Goal: Check status: Check status

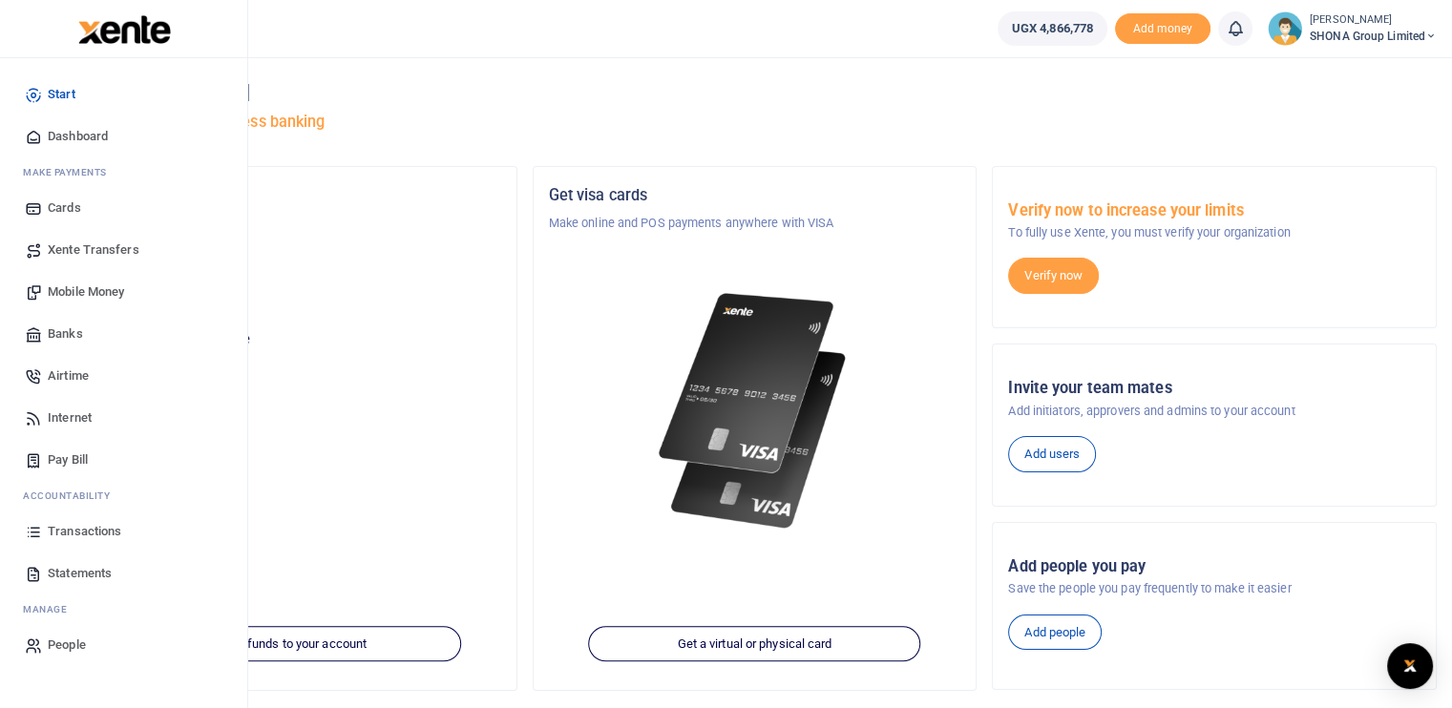
click at [74, 534] on span "Transactions" at bounding box center [85, 531] width 74 height 19
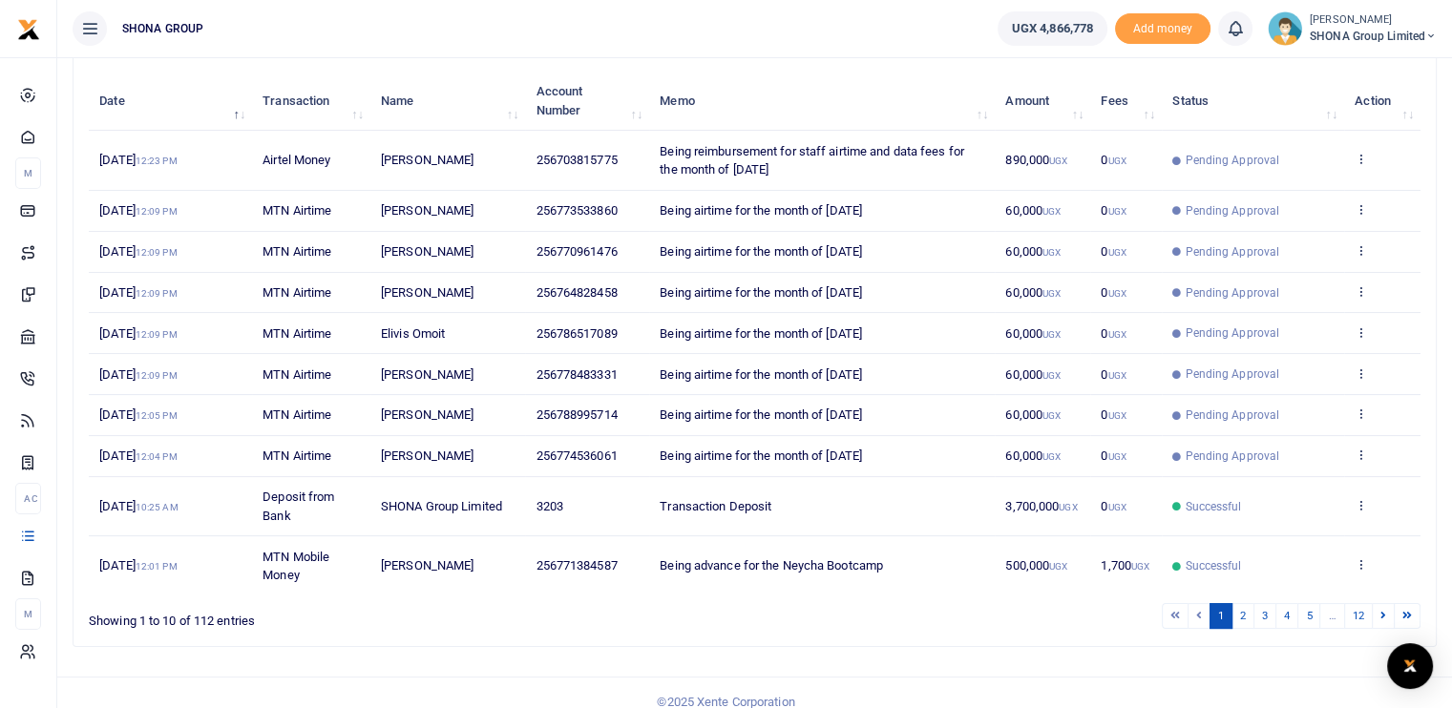
scroll to position [259, 0]
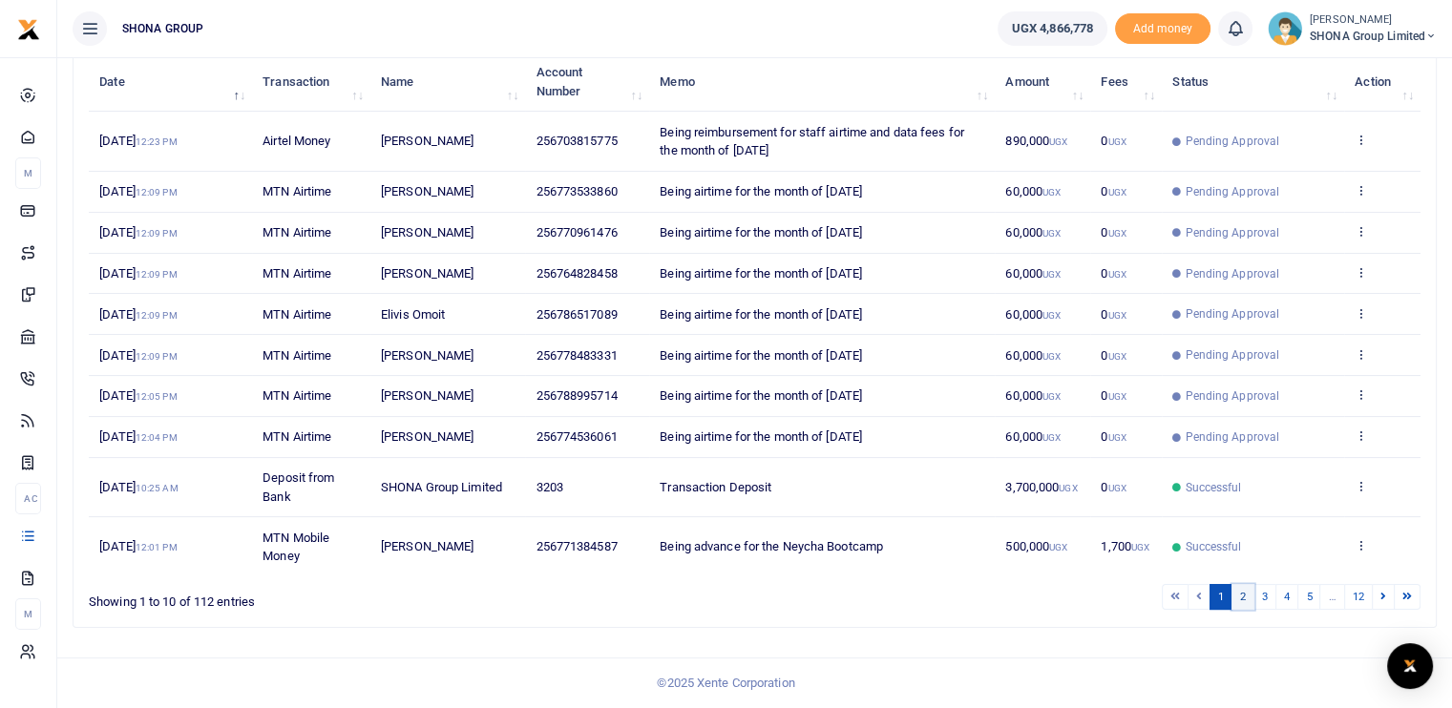
click at [1248, 602] on link "2" at bounding box center [1243, 597] width 23 height 26
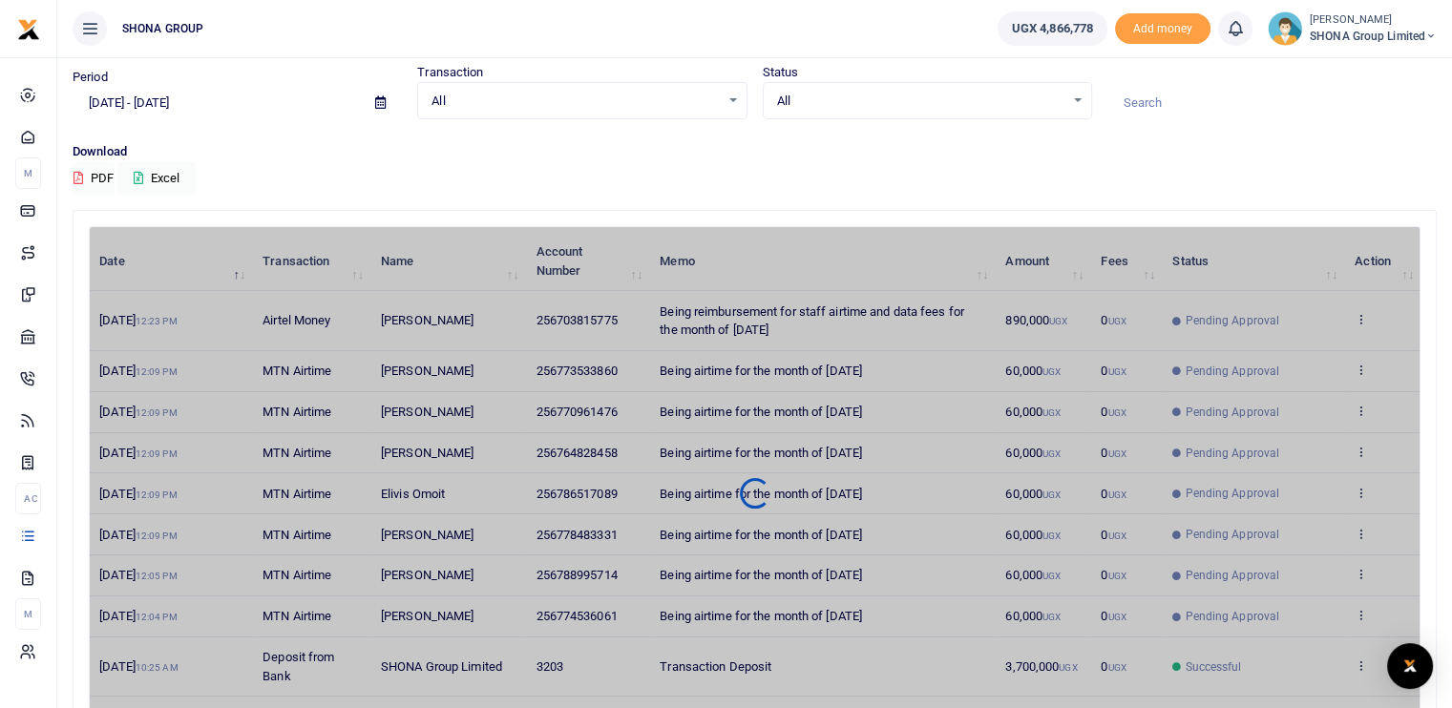
scroll to position [0, 0]
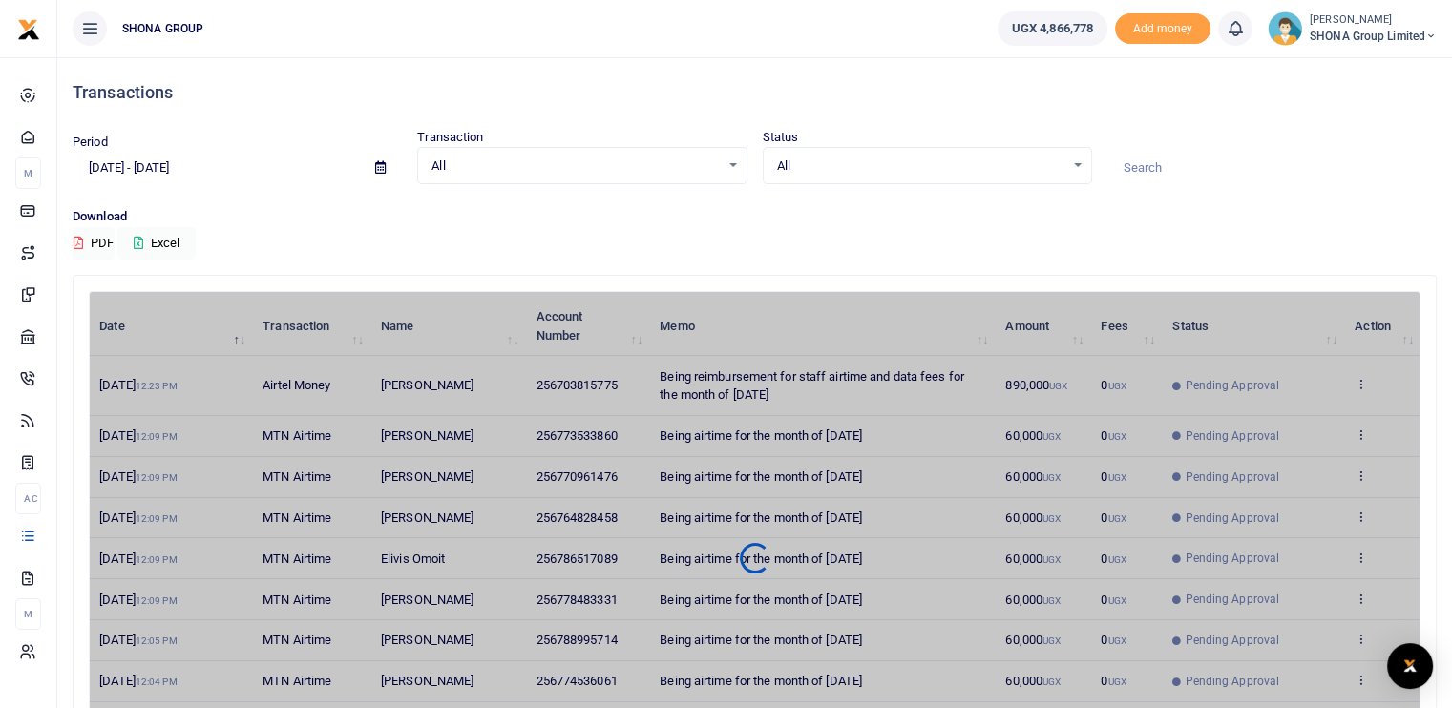
click at [131, 164] on input "08/12/2025 - 09/10/2025" at bounding box center [216, 168] width 287 height 32
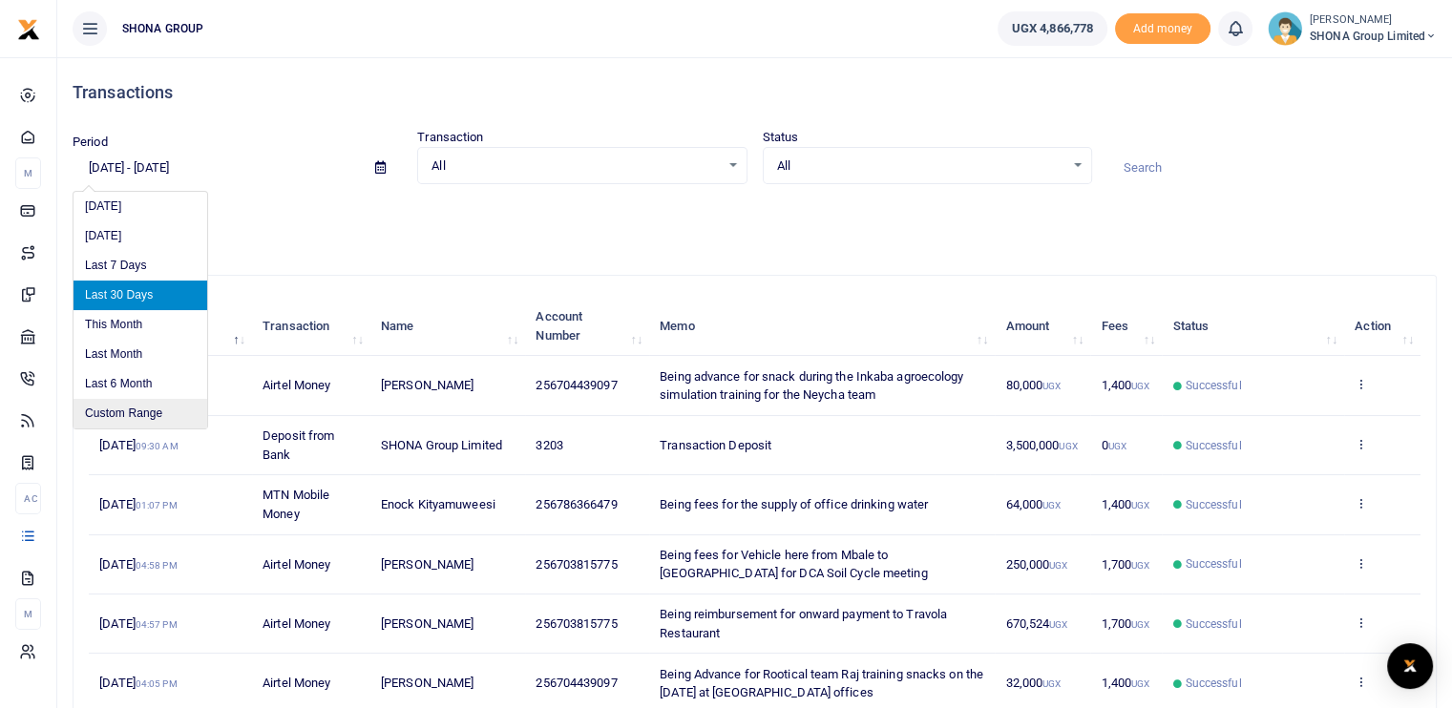
click at [127, 408] on li "Custom Range" at bounding box center [141, 414] width 134 height 30
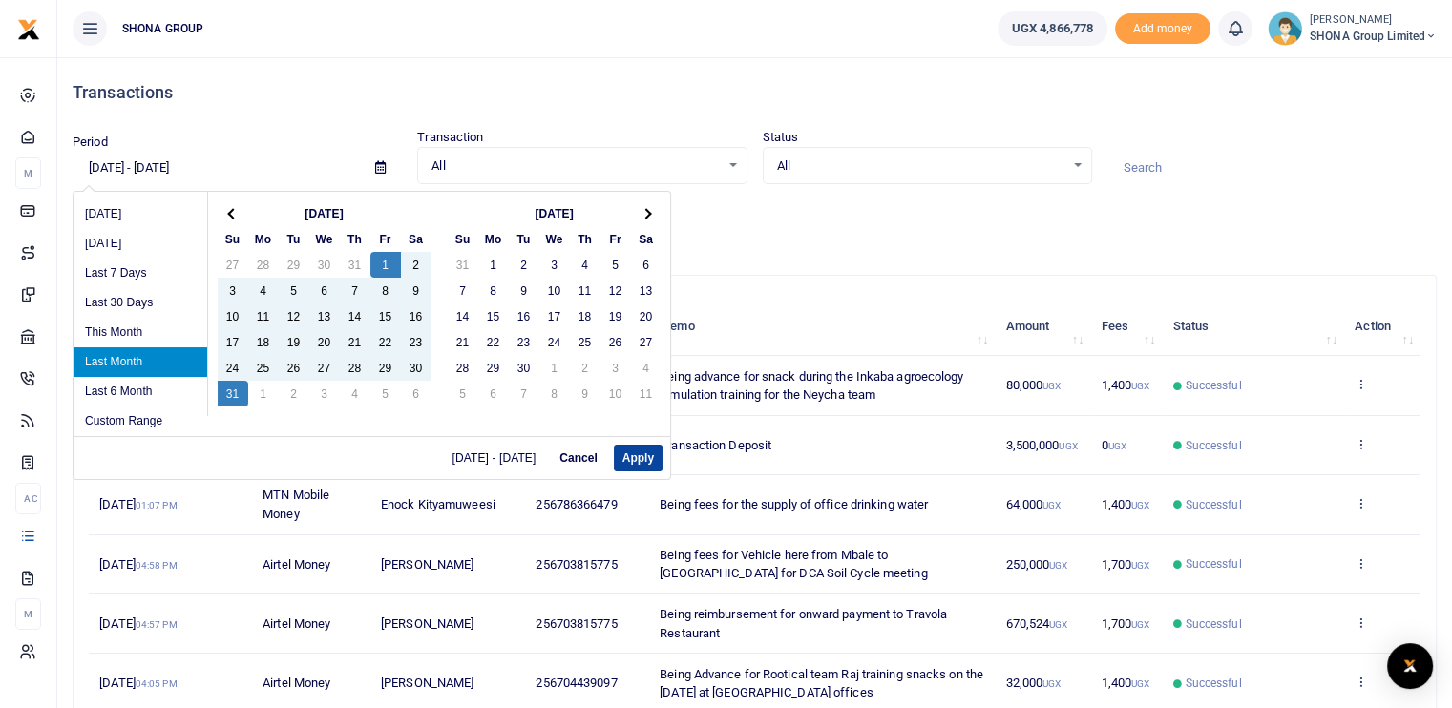
click at [634, 460] on button "Apply" at bounding box center [638, 458] width 49 height 27
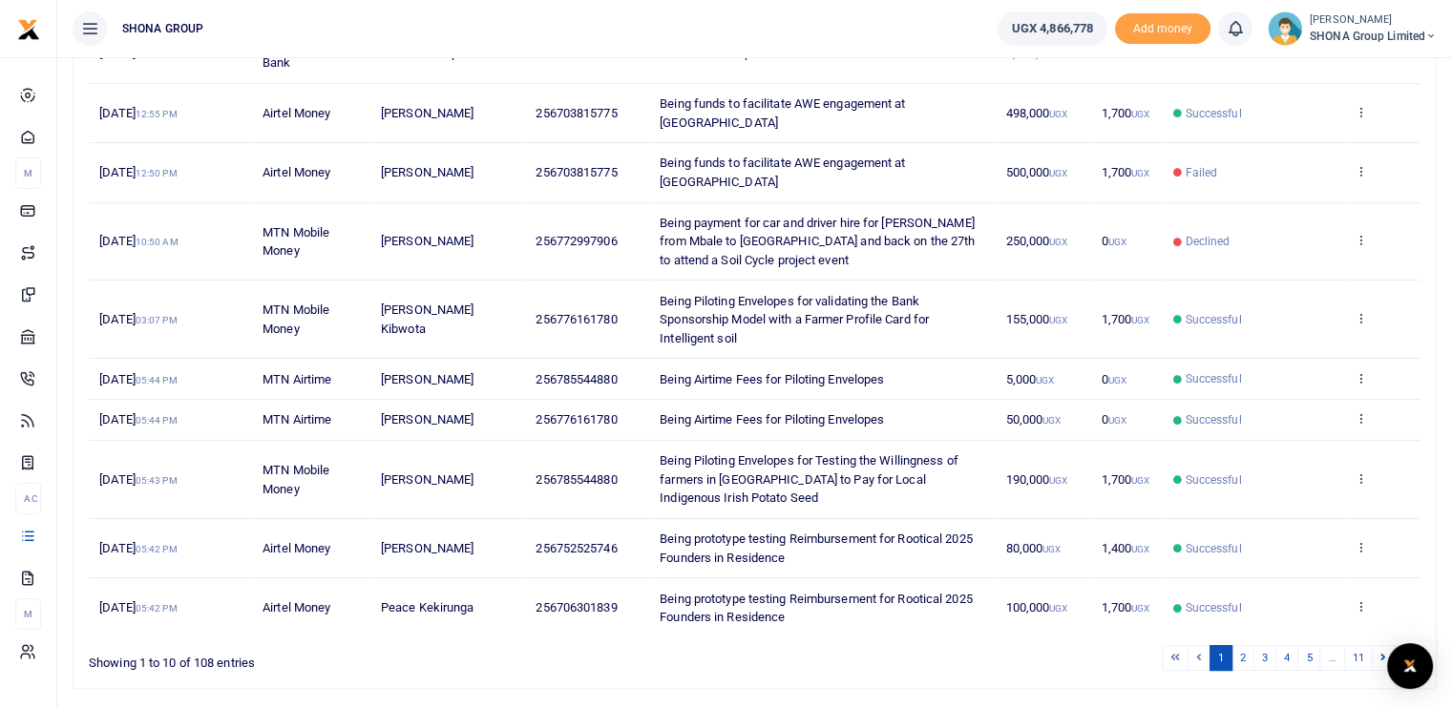
scroll to position [382, 0]
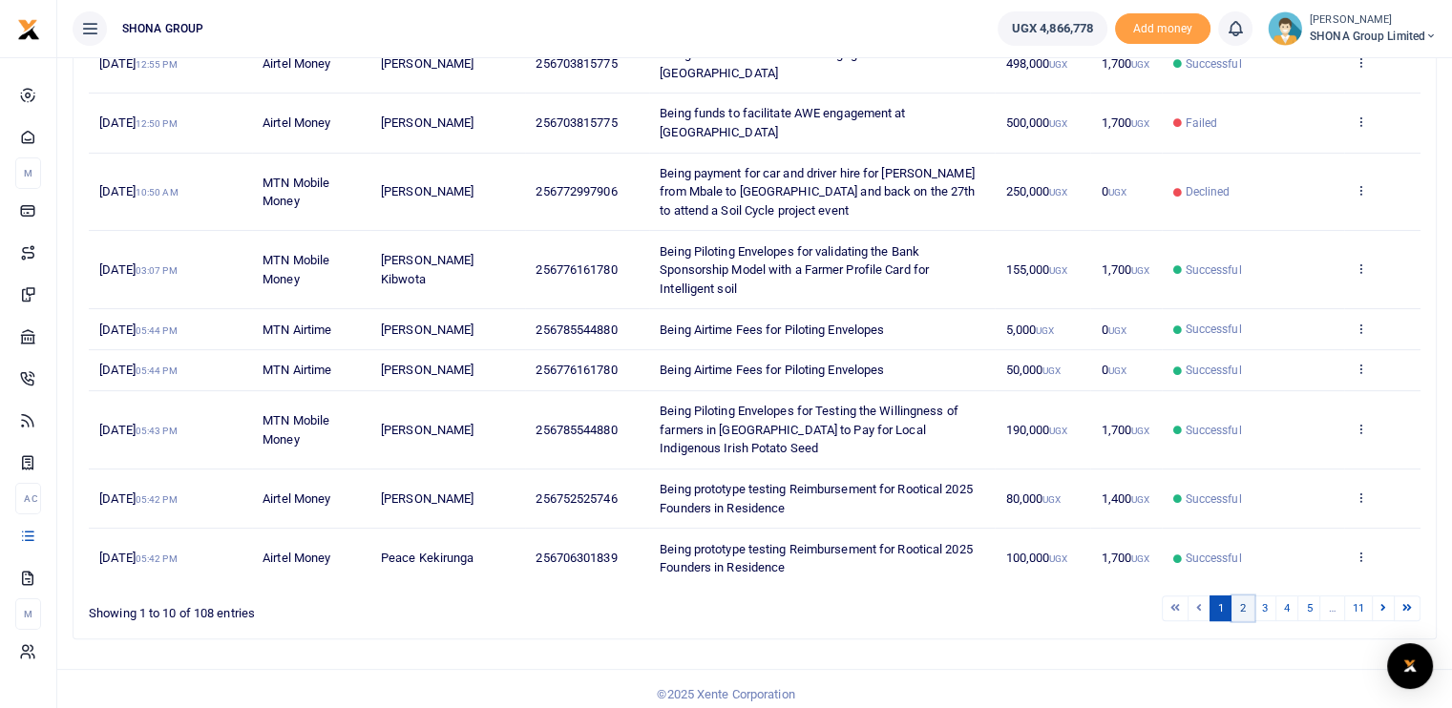
click at [1249, 605] on link "2" at bounding box center [1243, 609] width 23 height 26
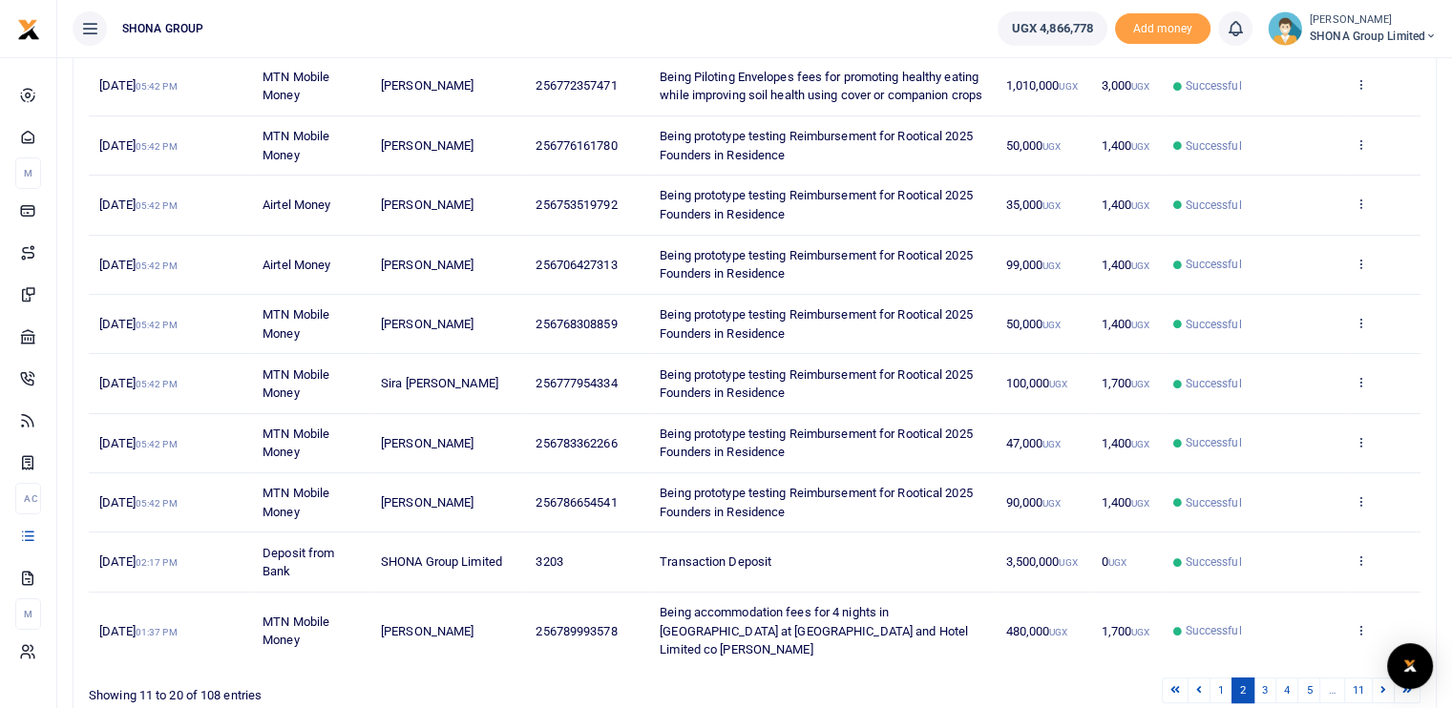
scroll to position [390, 0]
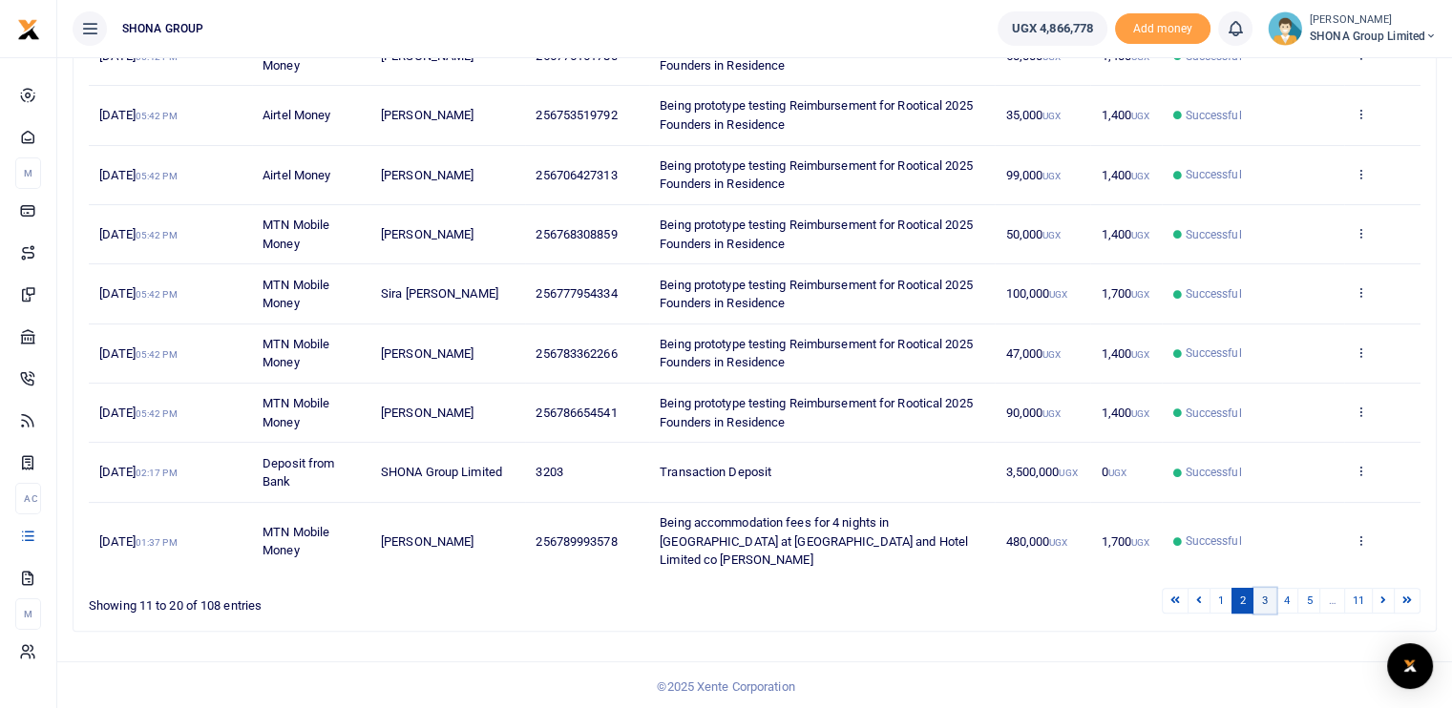
click at [1267, 600] on link "3" at bounding box center [1265, 601] width 23 height 26
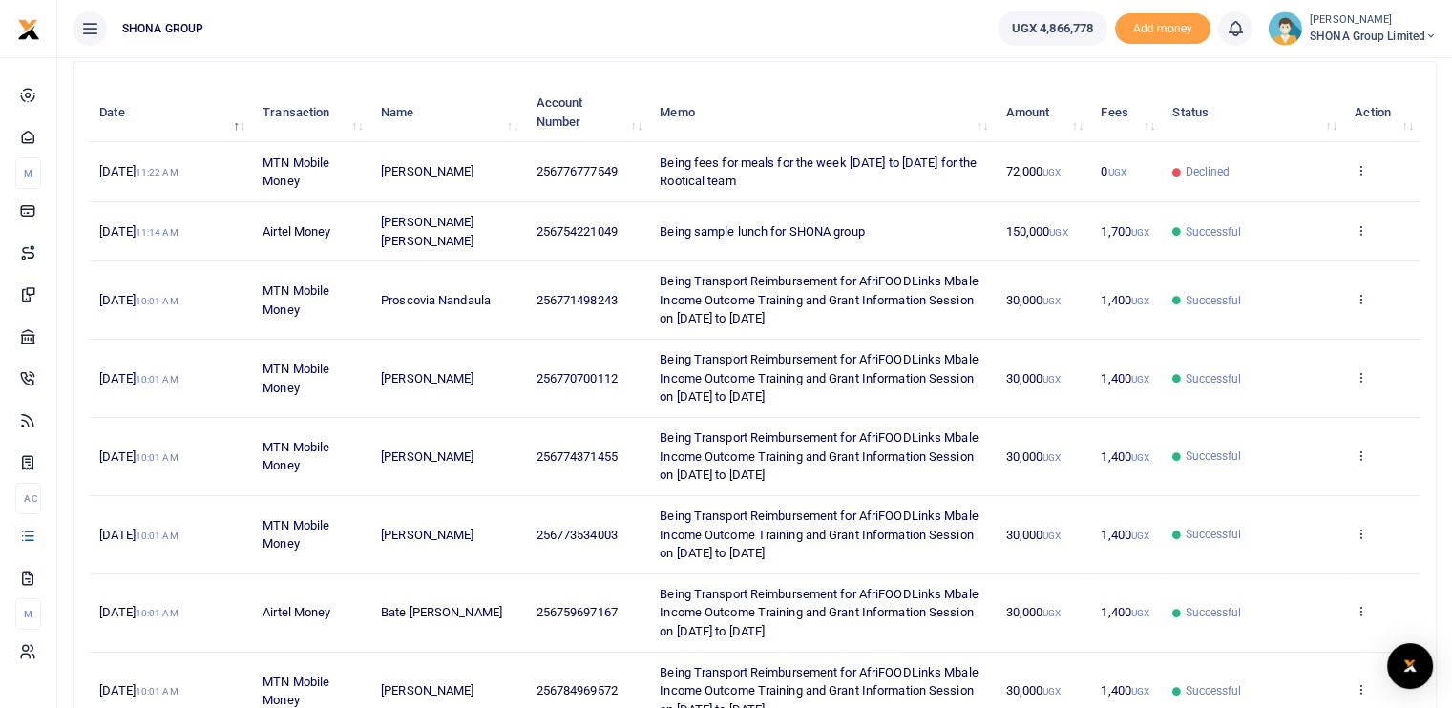
scroll to position [500, 0]
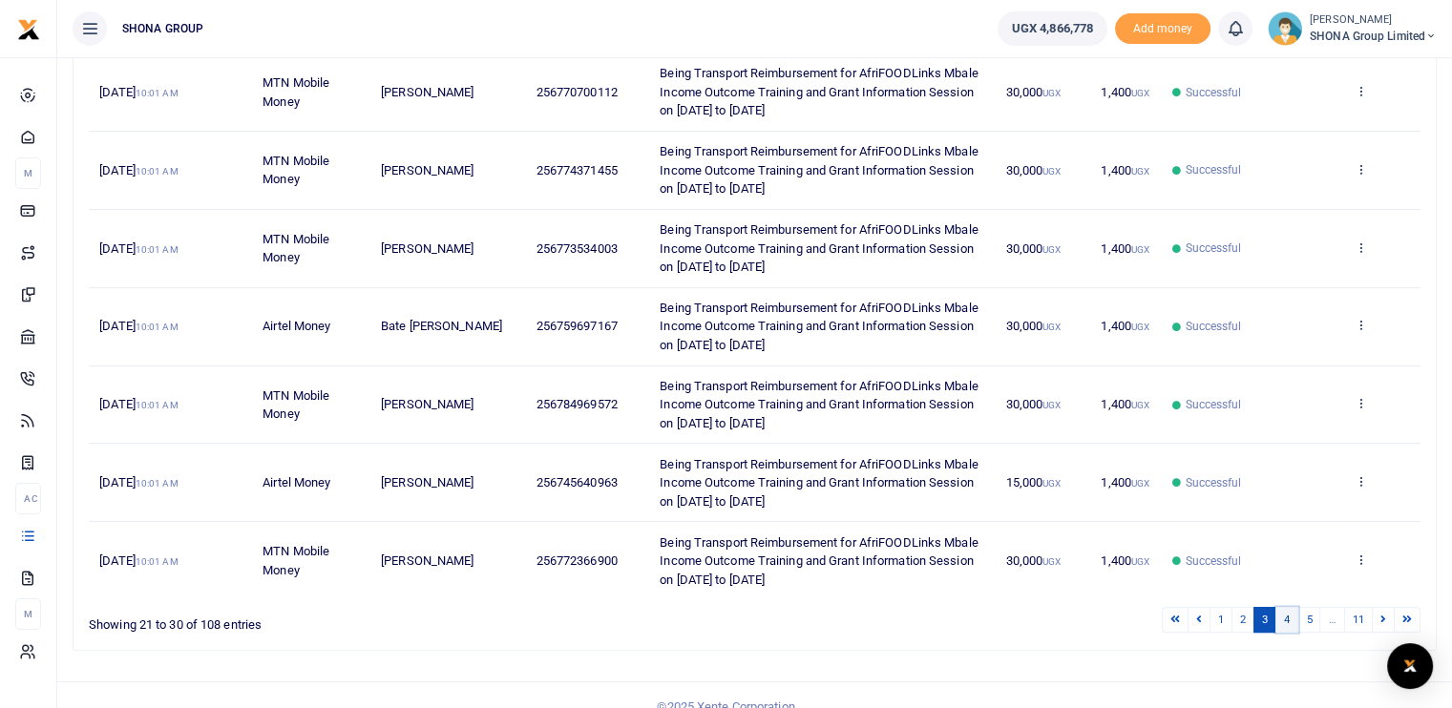
click at [1291, 607] on link "4" at bounding box center [1287, 620] width 23 height 26
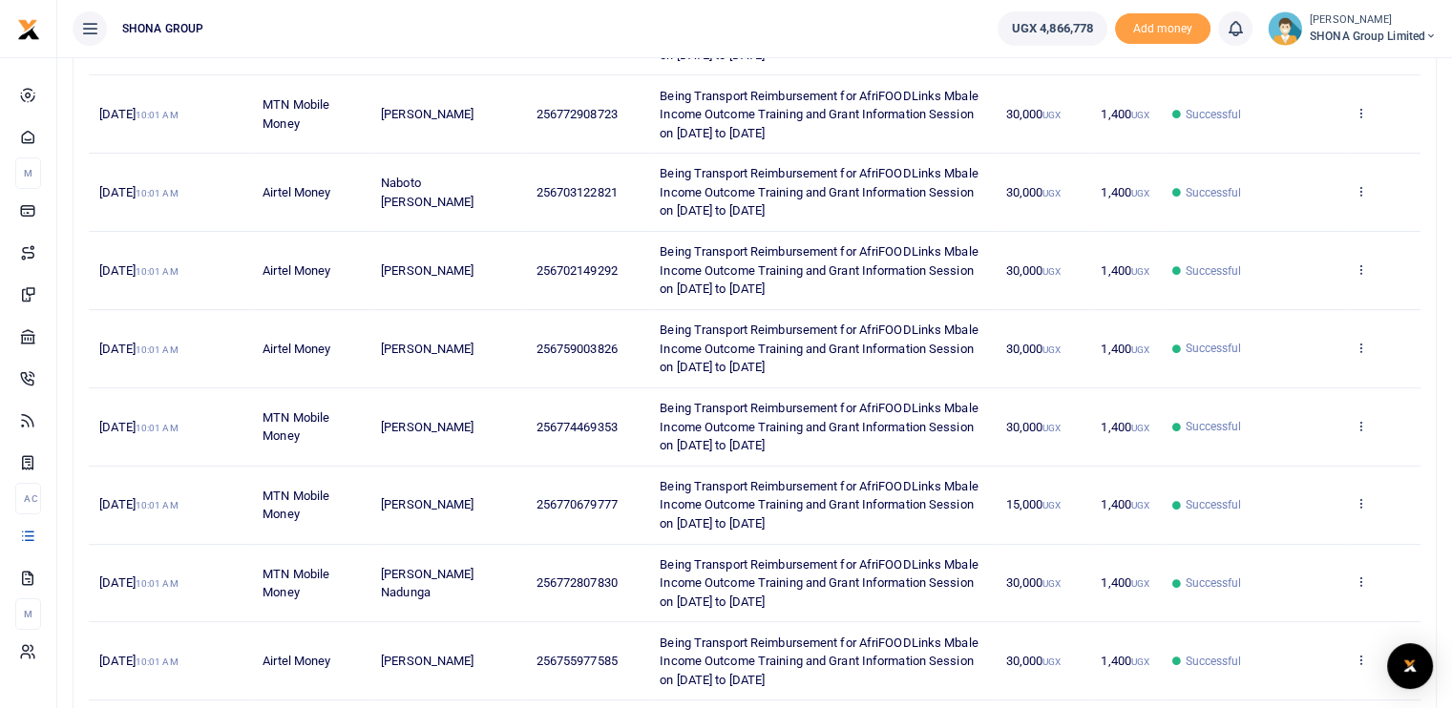
scroll to position [557, 0]
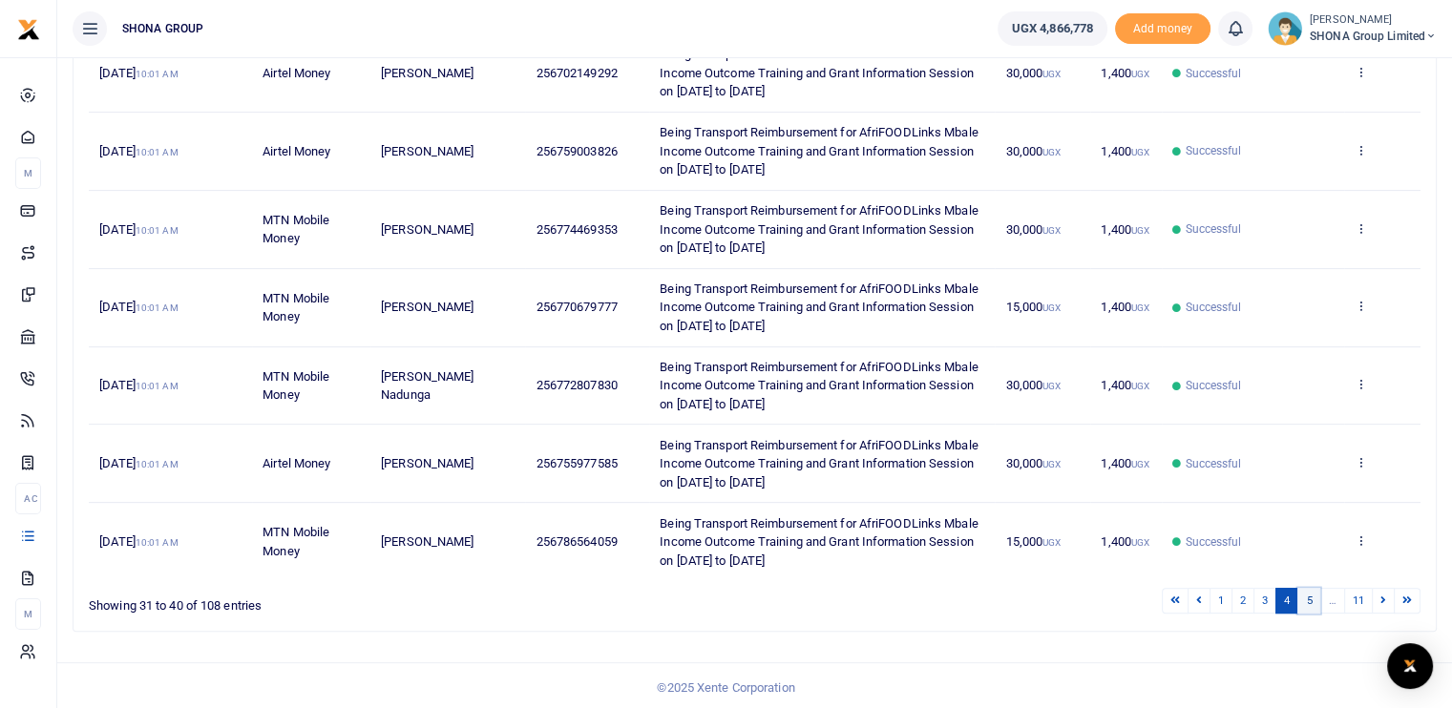
click at [1310, 597] on link "5" at bounding box center [1309, 601] width 23 height 26
click at [1313, 601] on link "6" at bounding box center [1309, 601] width 23 height 26
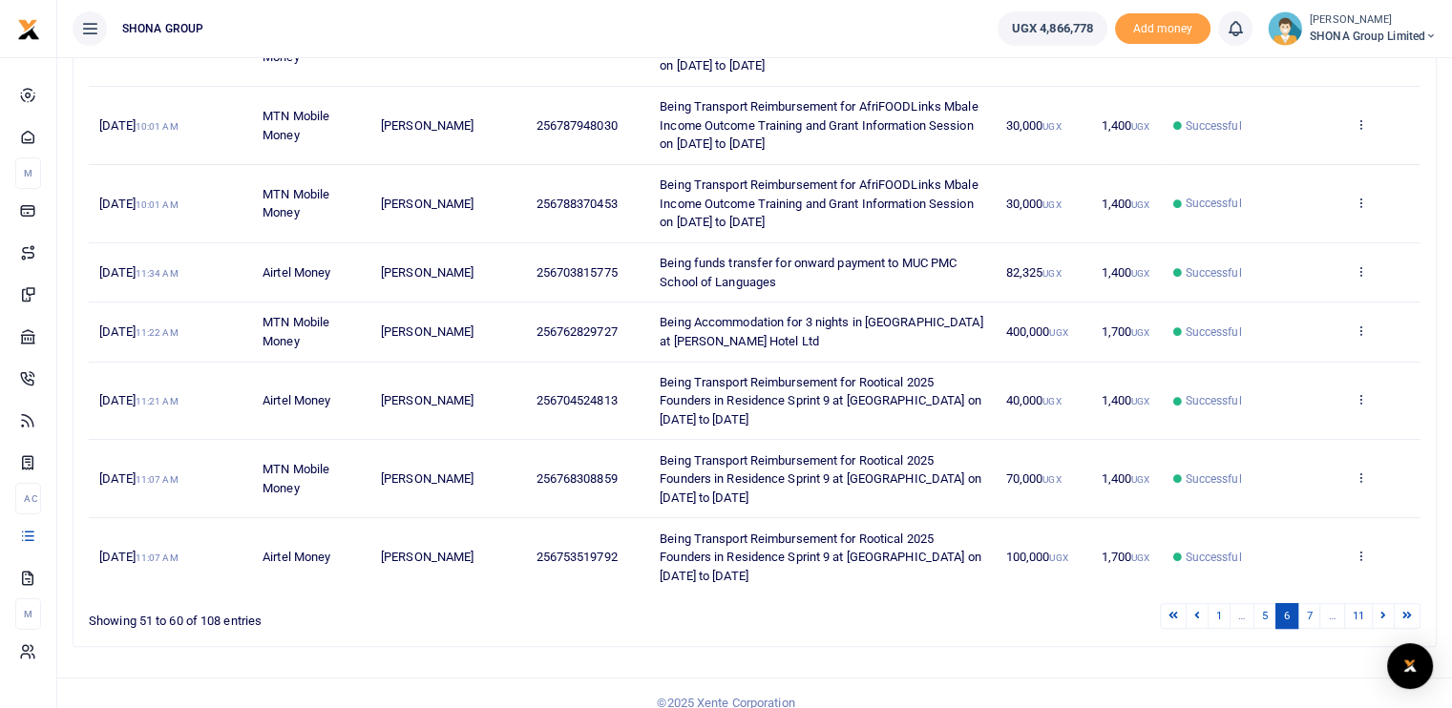
scroll to position [519, 0]
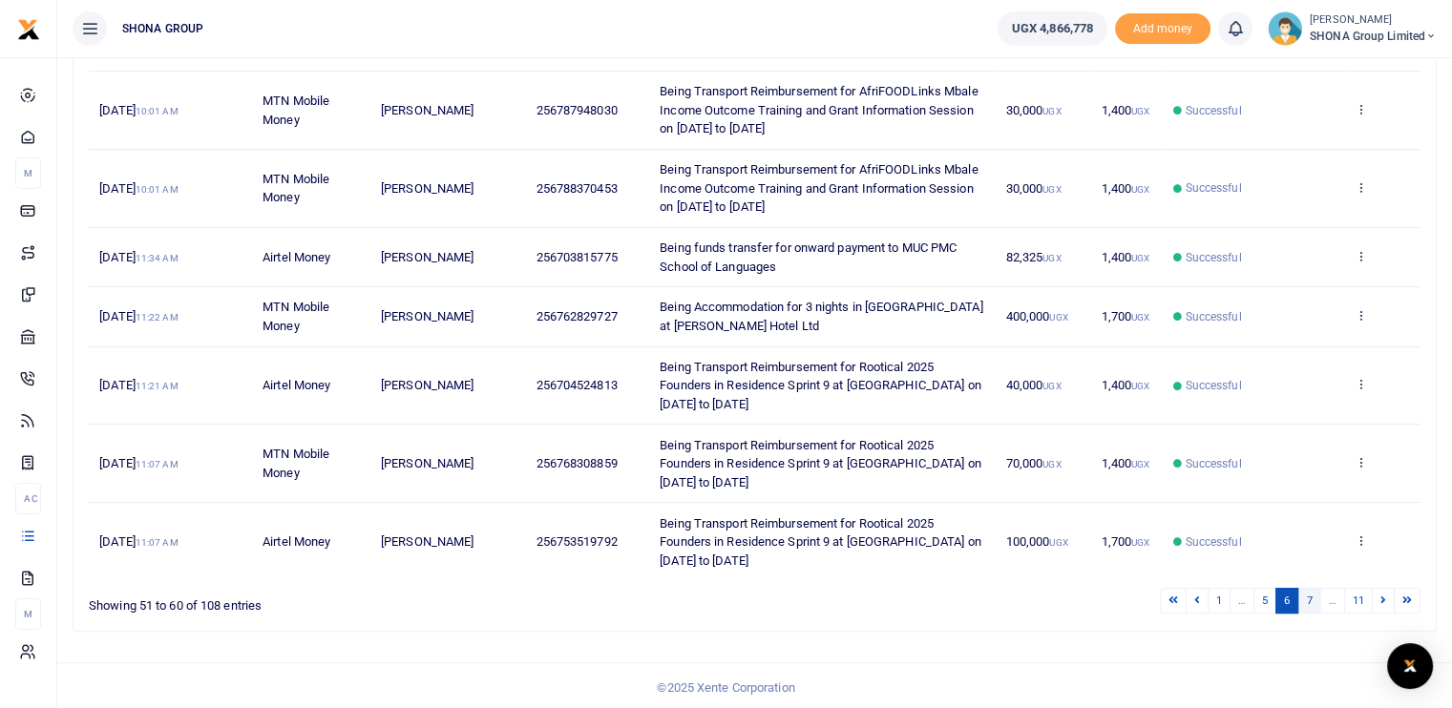
click at [1310, 602] on link "7" at bounding box center [1309, 601] width 23 height 26
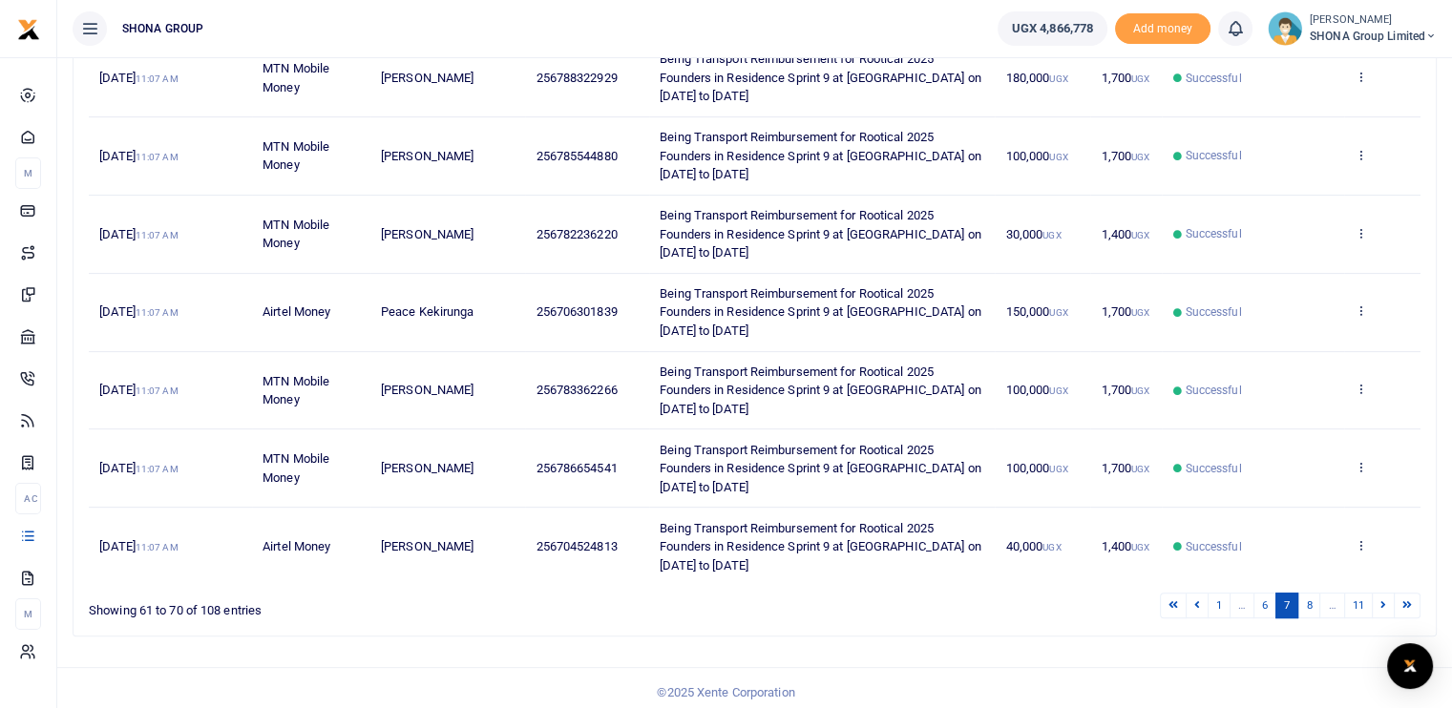
scroll to position [557, 0]
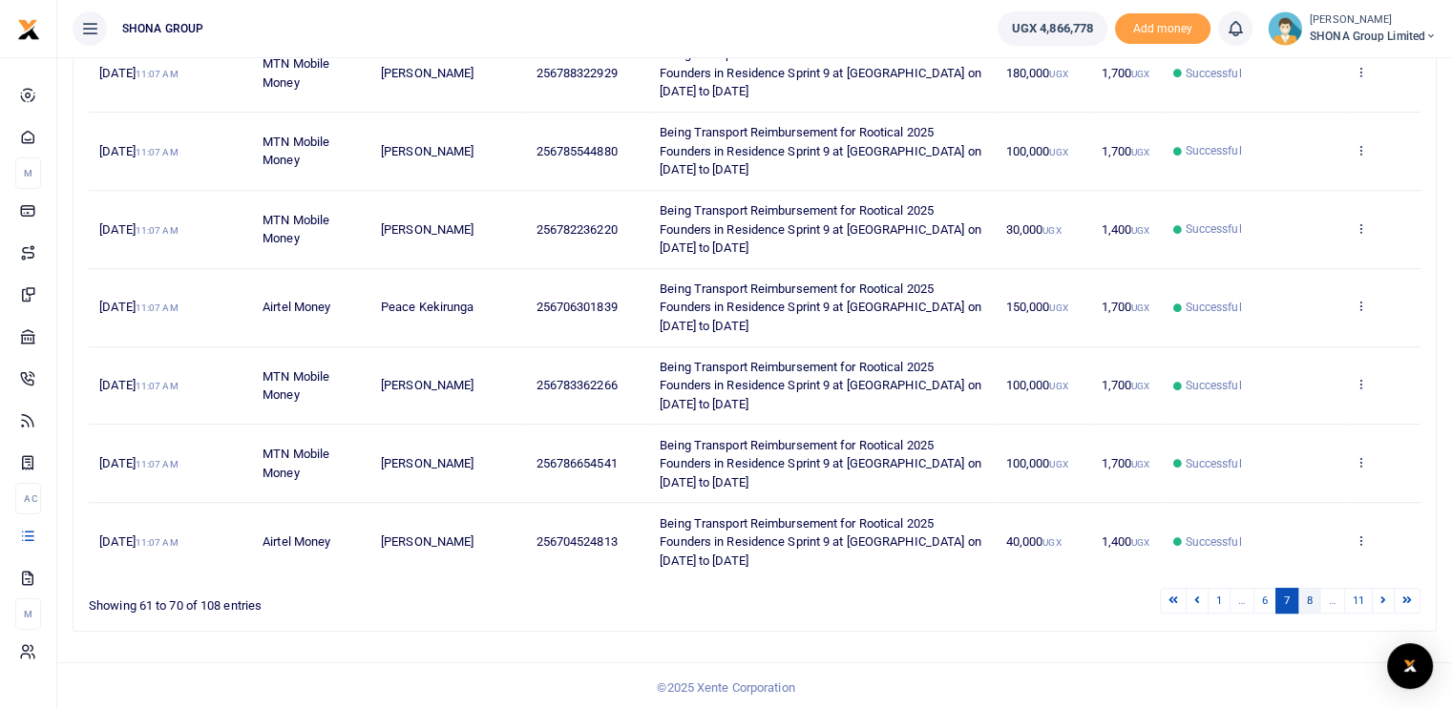
click at [1314, 601] on link "8" at bounding box center [1309, 601] width 23 height 26
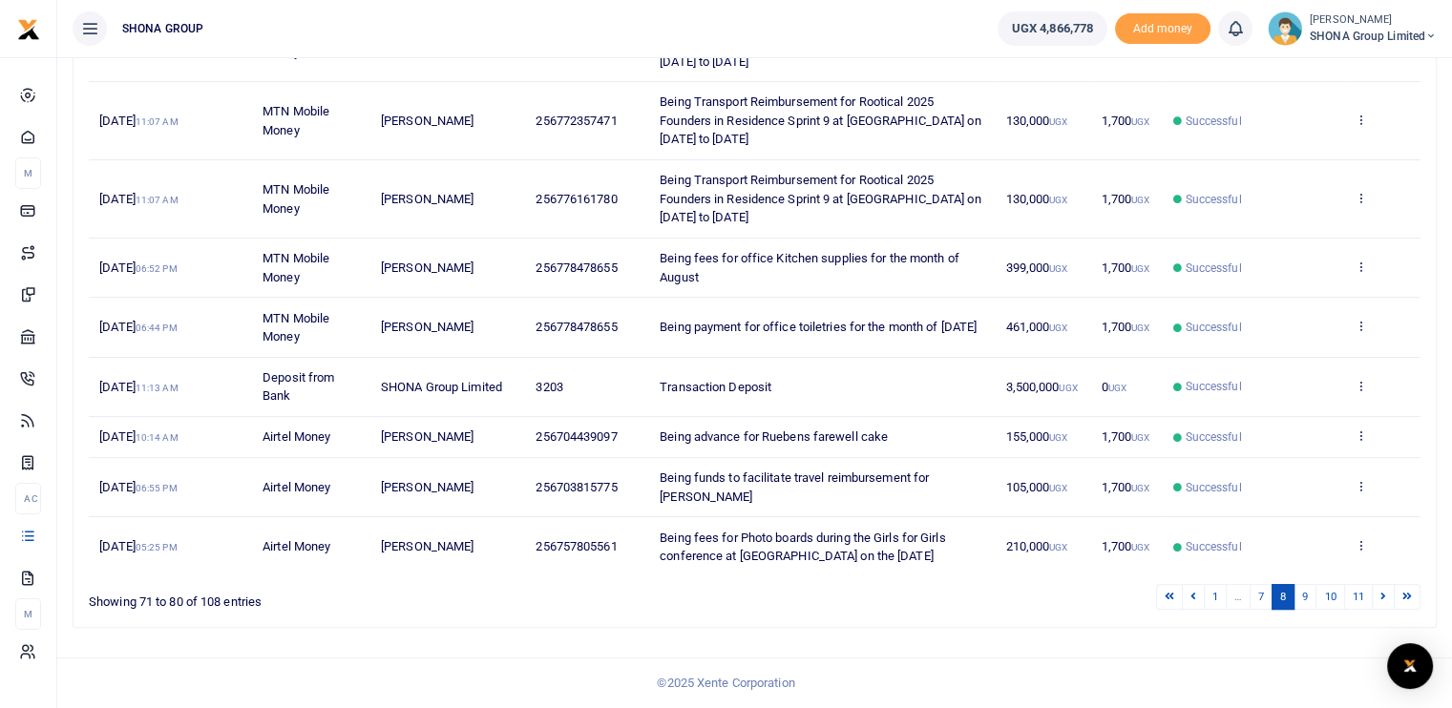
scroll to position [427, 0]
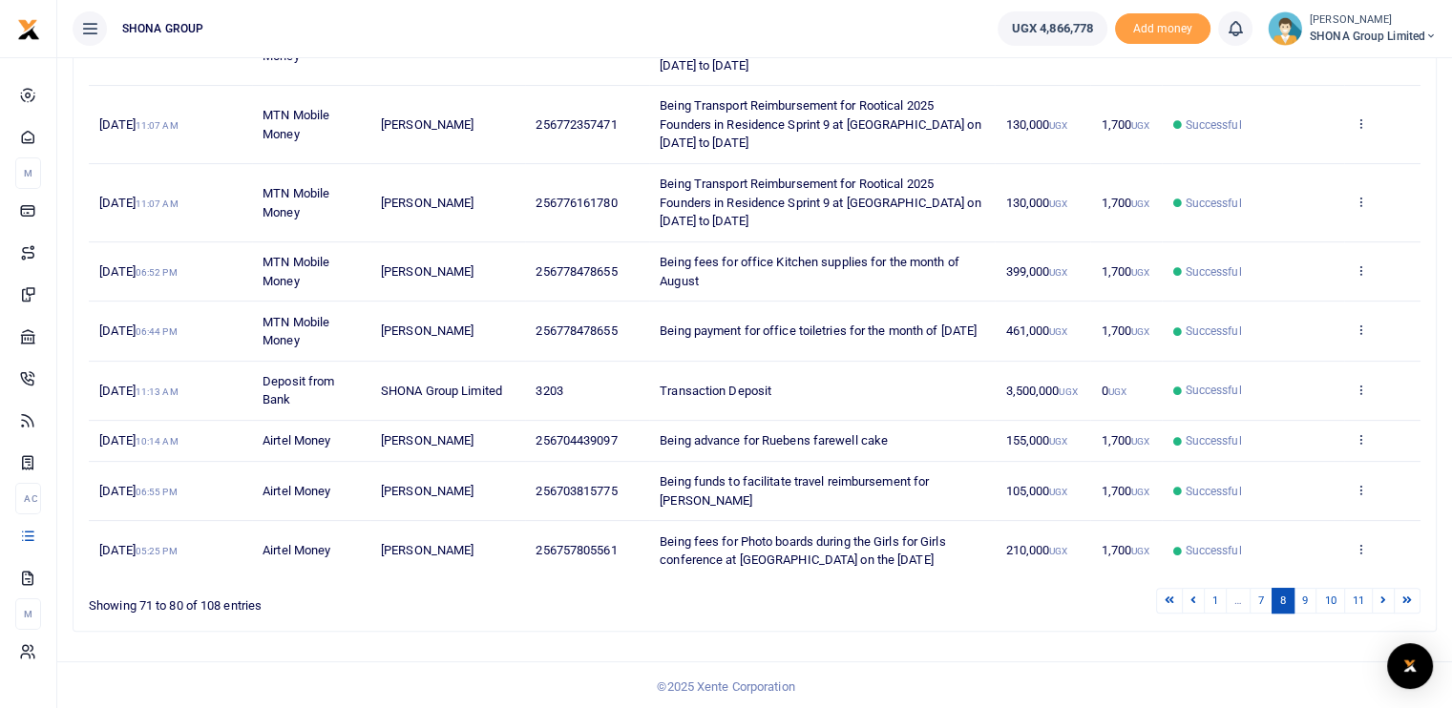
click at [1361, 316] on td "View details Send again" at bounding box center [1382, 331] width 76 height 59
click at [1363, 329] on icon at bounding box center [1361, 329] width 12 height 13
click at [1287, 360] on link "View details" at bounding box center [1291, 361] width 151 height 27
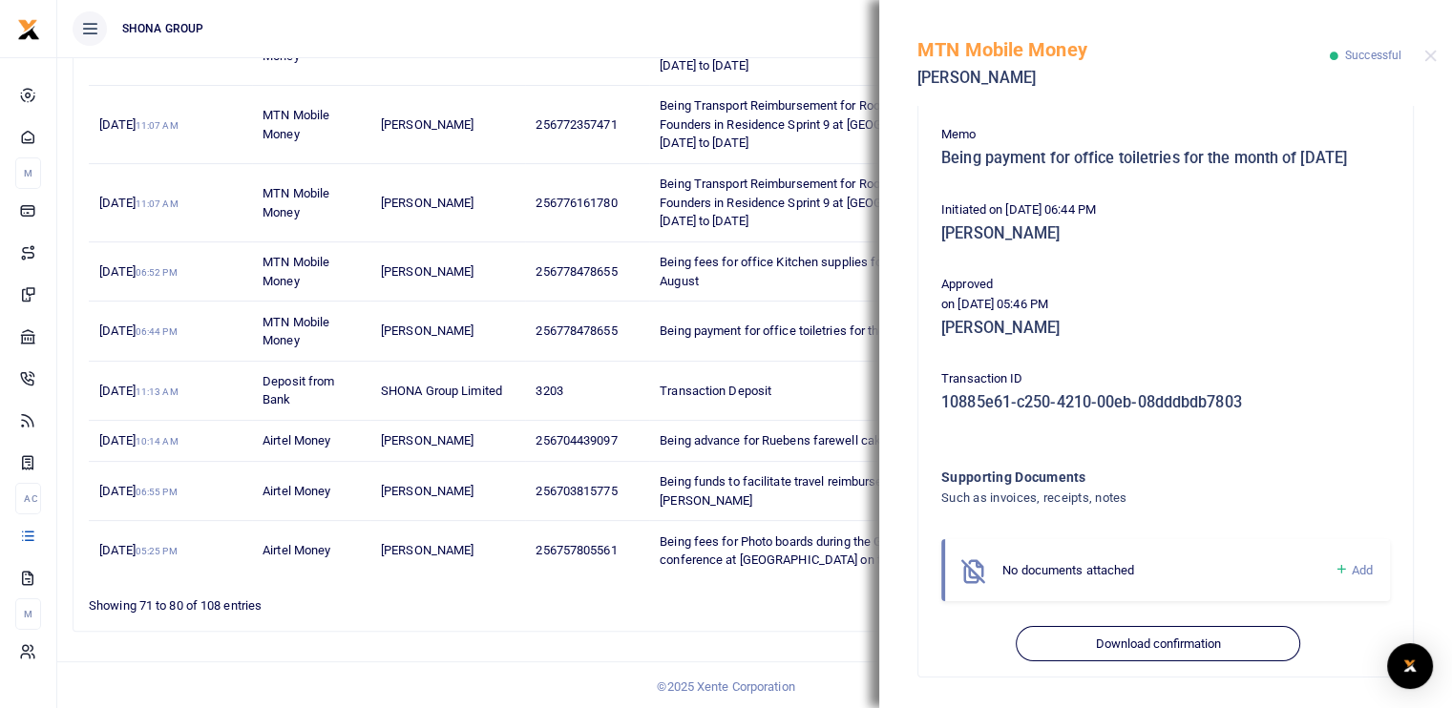
scroll to position [325, 0]
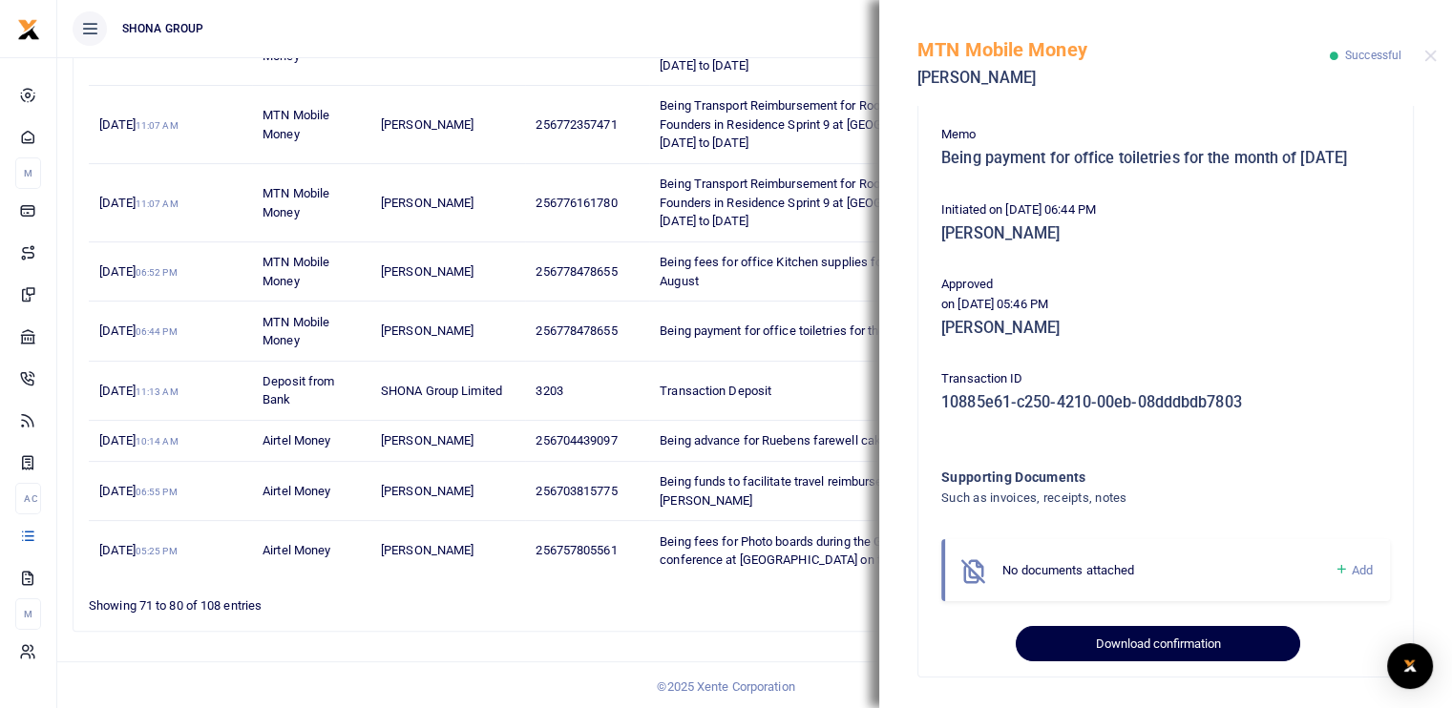
click at [1118, 641] on button "Download confirmation" at bounding box center [1158, 644] width 284 height 36
click at [1079, 645] on button "Download confirmation" at bounding box center [1158, 644] width 284 height 36
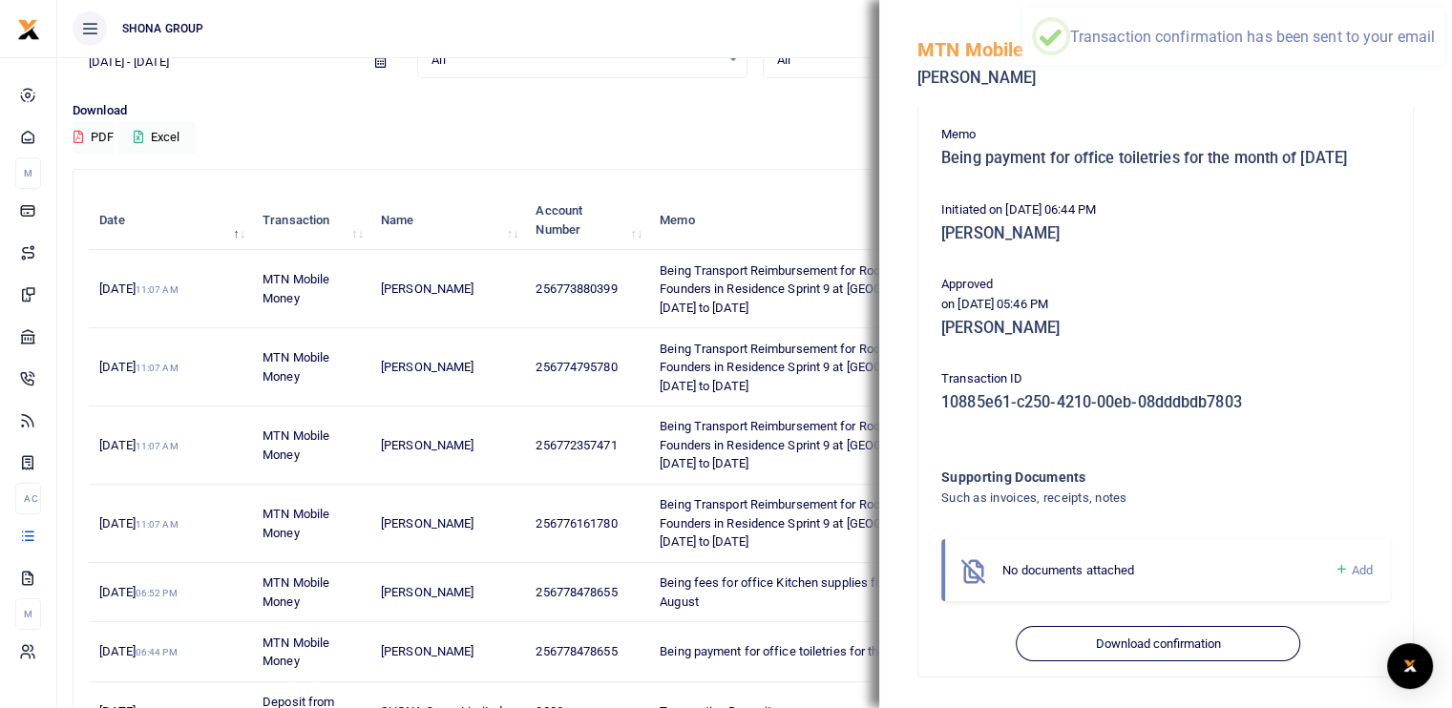
scroll to position [0, 0]
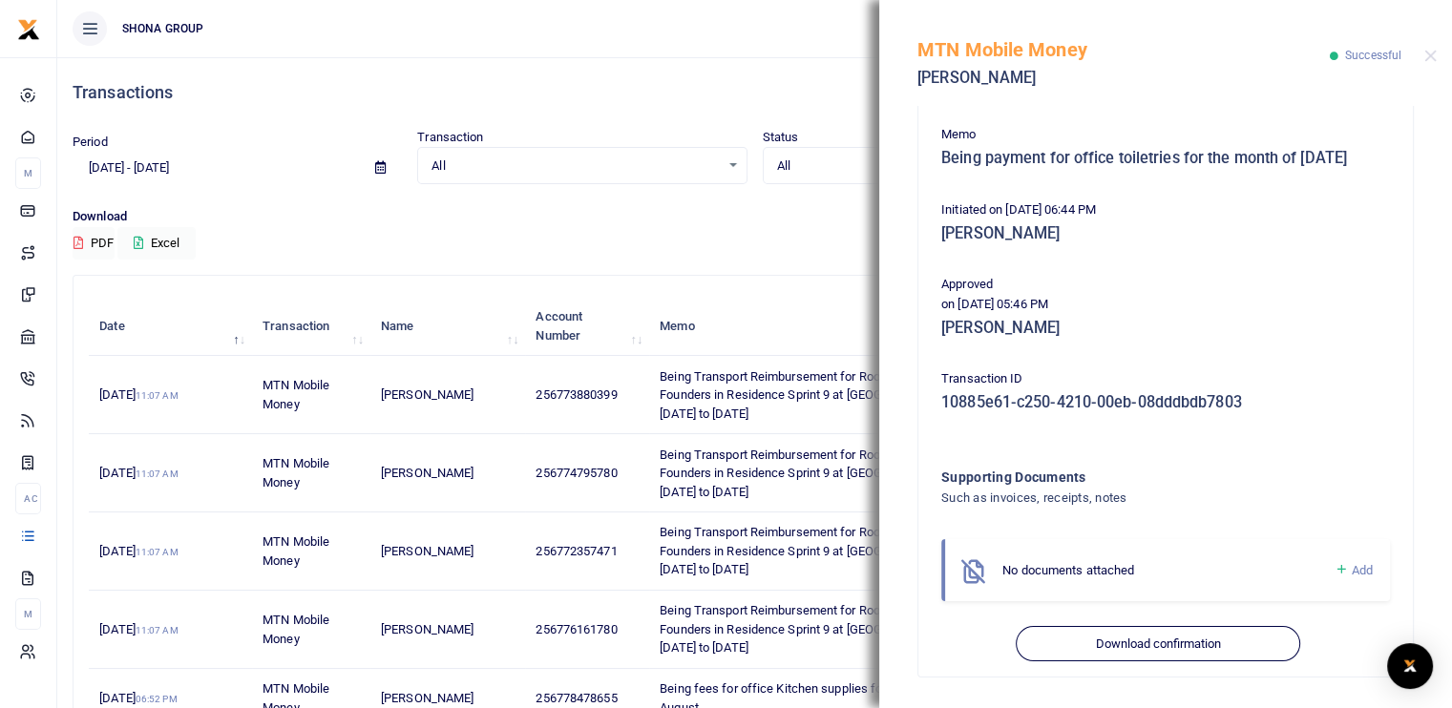
click at [163, 174] on input "08/01/2025 - 08/31/2025" at bounding box center [216, 168] width 287 height 32
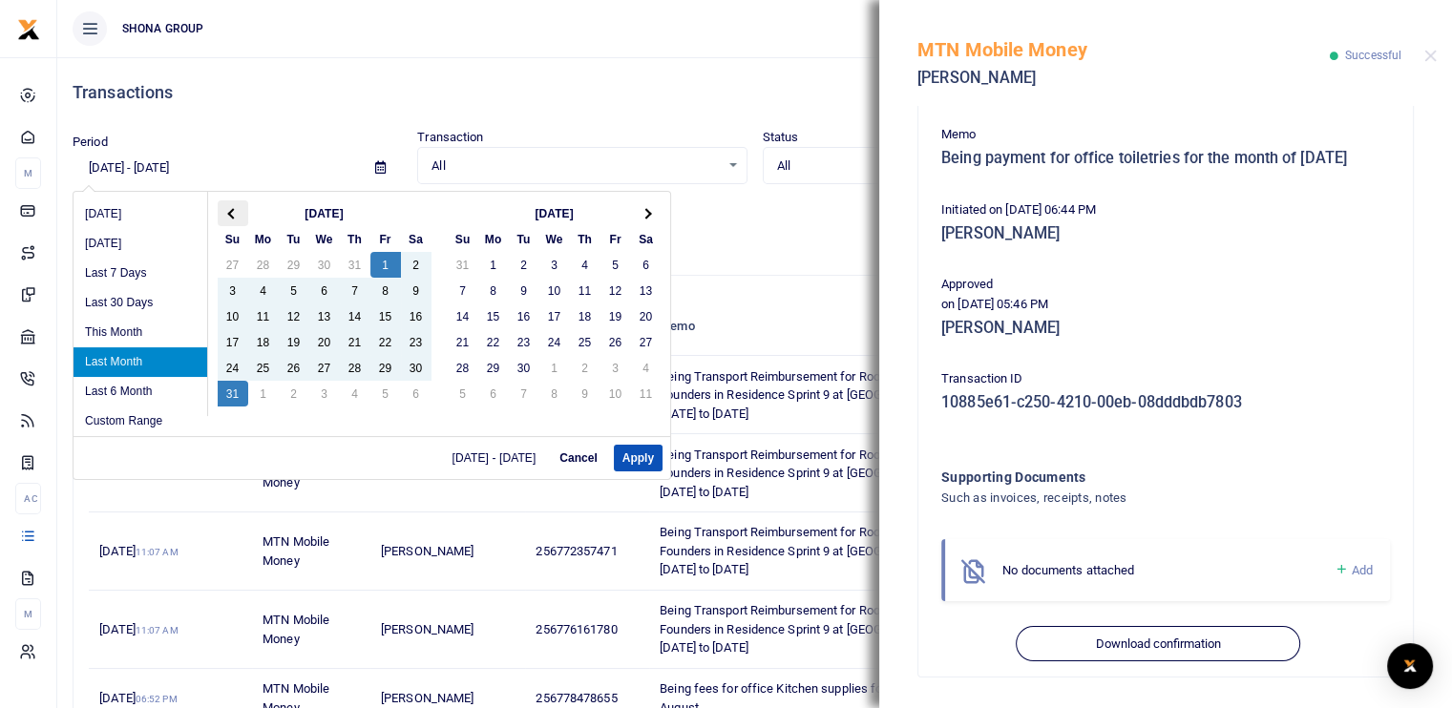
click at [239, 213] on th at bounding box center [233, 214] width 31 height 26
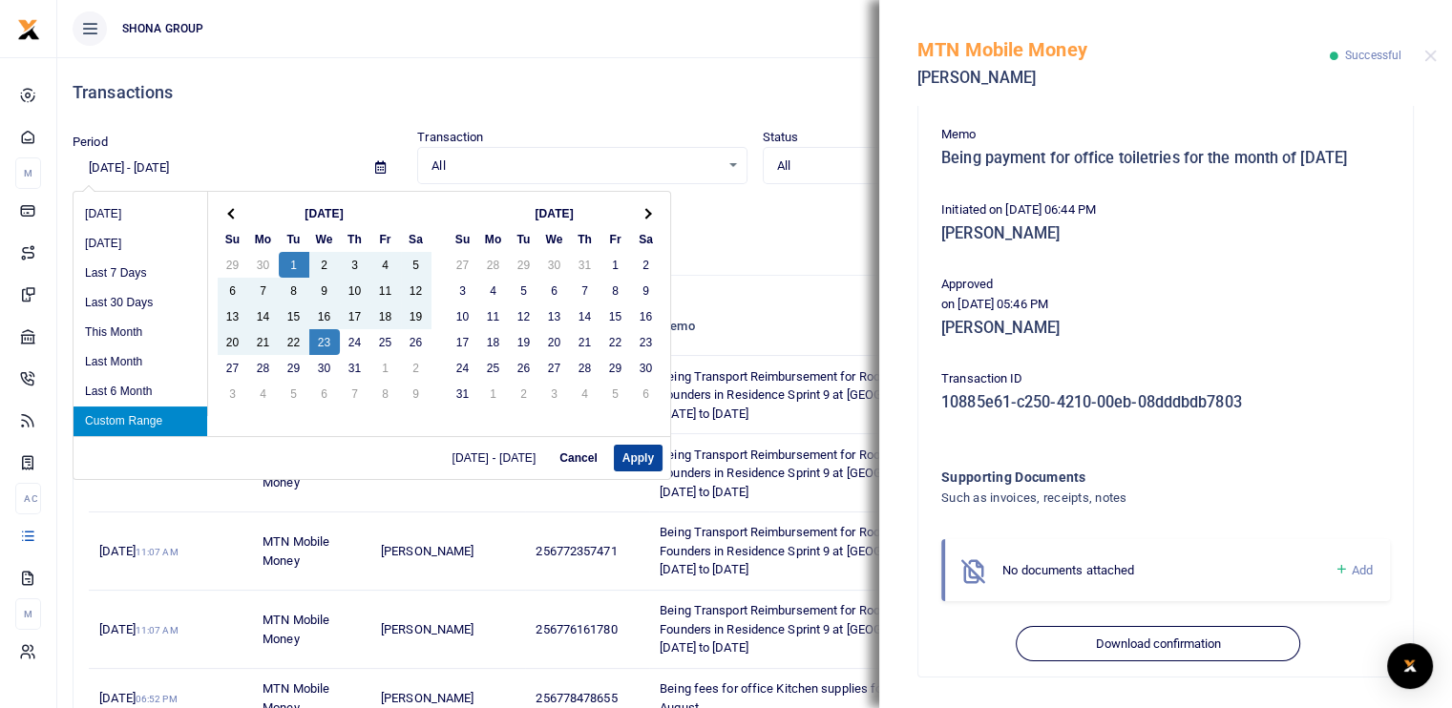
click at [631, 462] on button "Apply" at bounding box center [638, 458] width 49 height 27
type input "07/01/2025 - 07/23/2025"
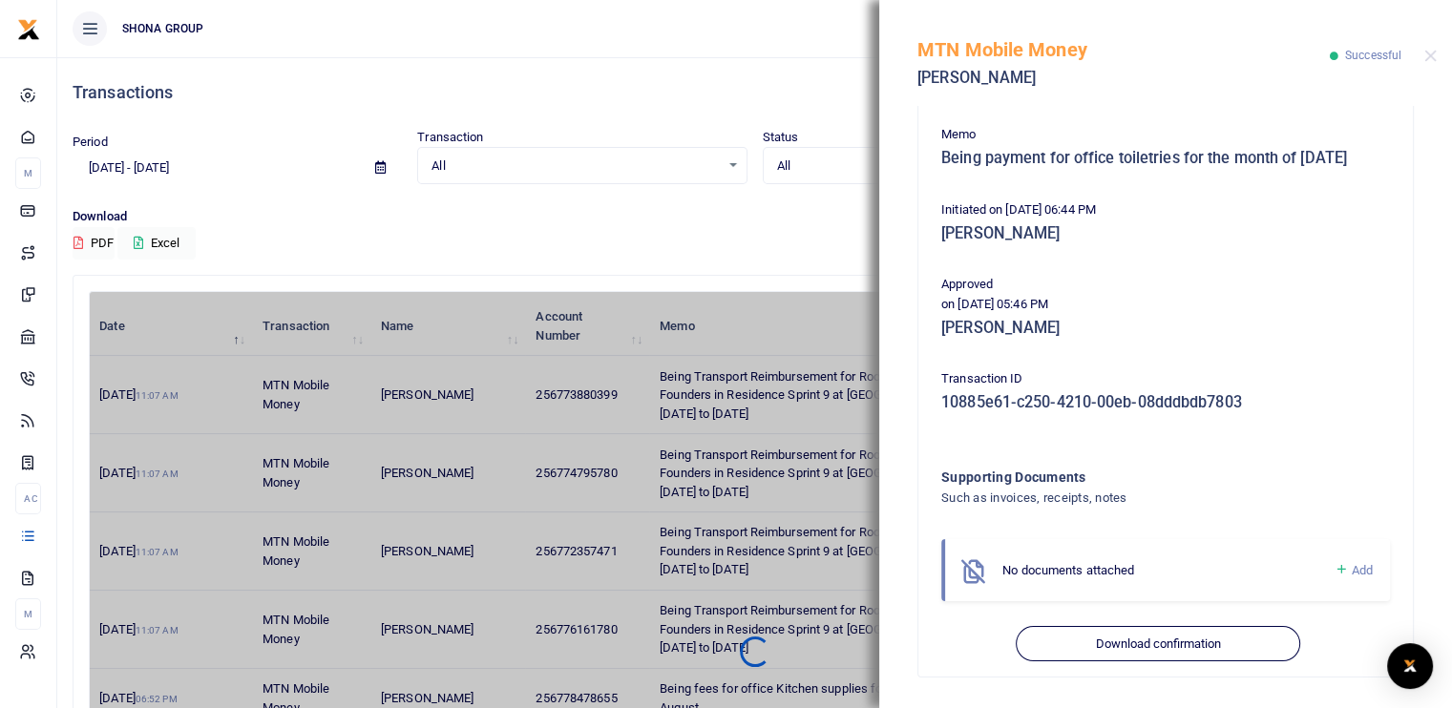
click at [1425, 66] on div "MTN Mobile Money Christine Nabirinzi Successful" at bounding box center [1165, 53] width 573 height 106
click at [1429, 56] on button "Close" at bounding box center [1431, 56] width 12 height 12
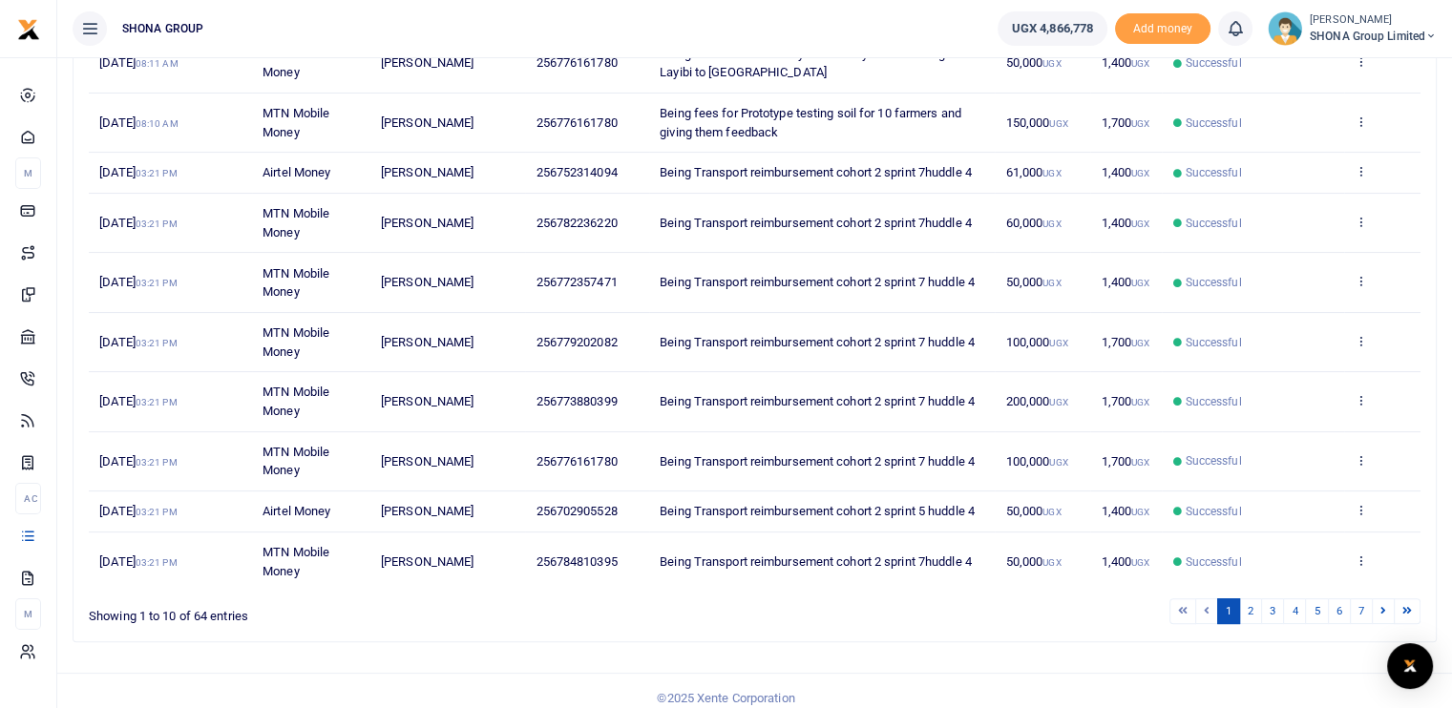
scroll to position [333, 0]
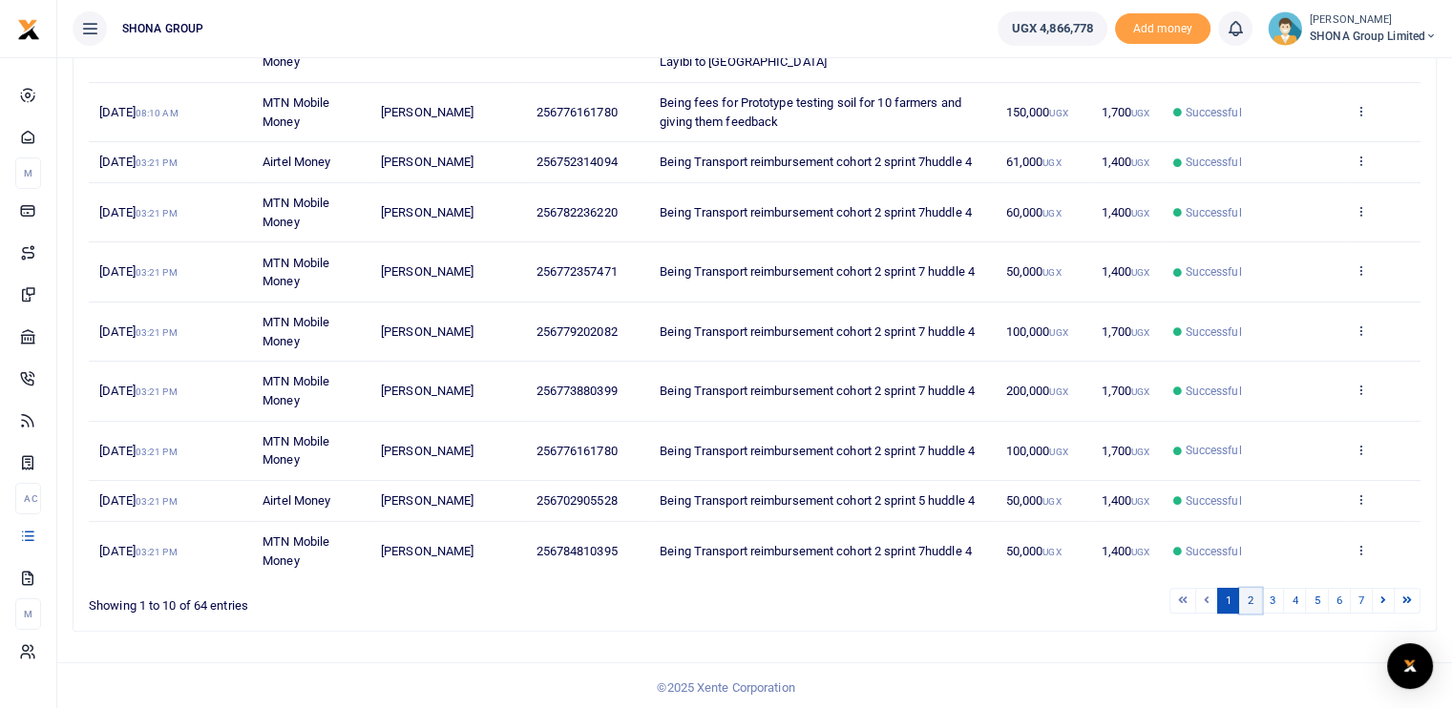
click at [1251, 598] on link "2" at bounding box center [1250, 601] width 23 height 26
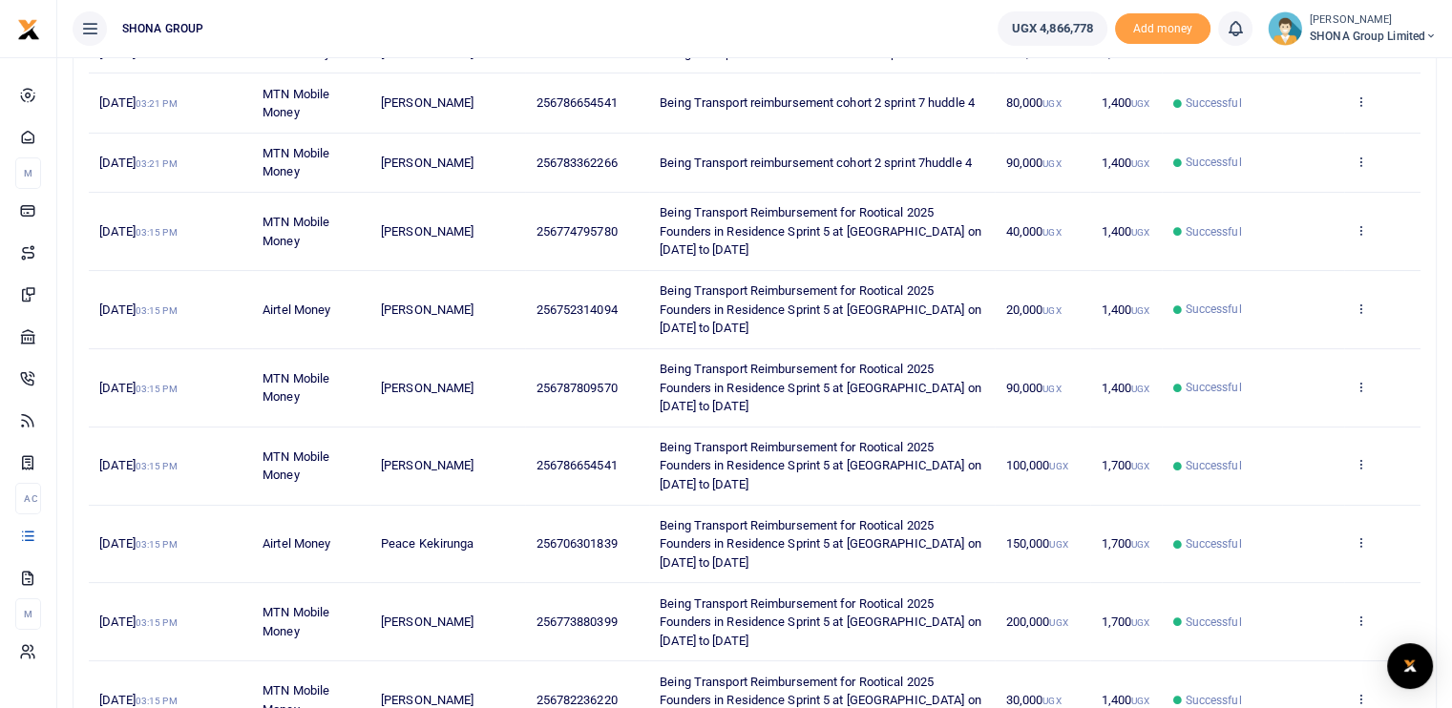
scroll to position [482, 0]
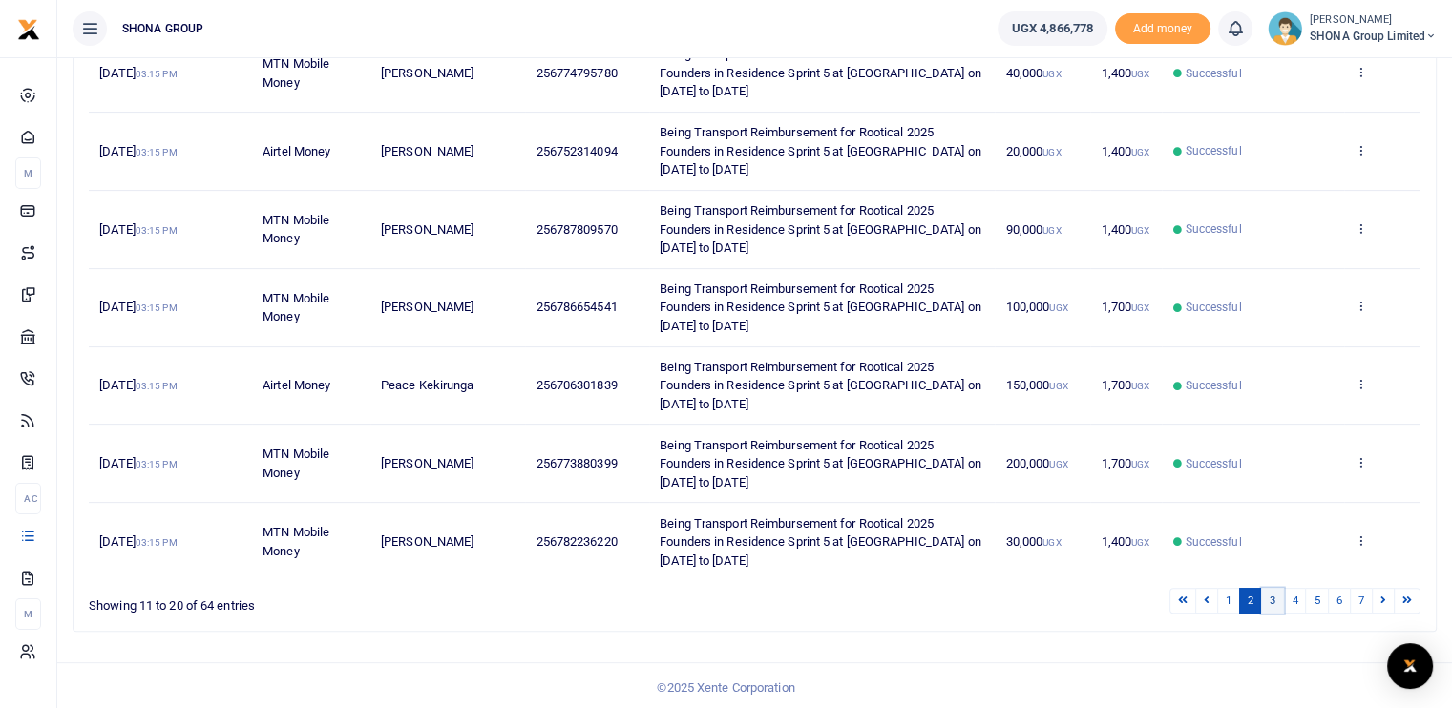
click at [1271, 604] on link "3" at bounding box center [1272, 601] width 23 height 26
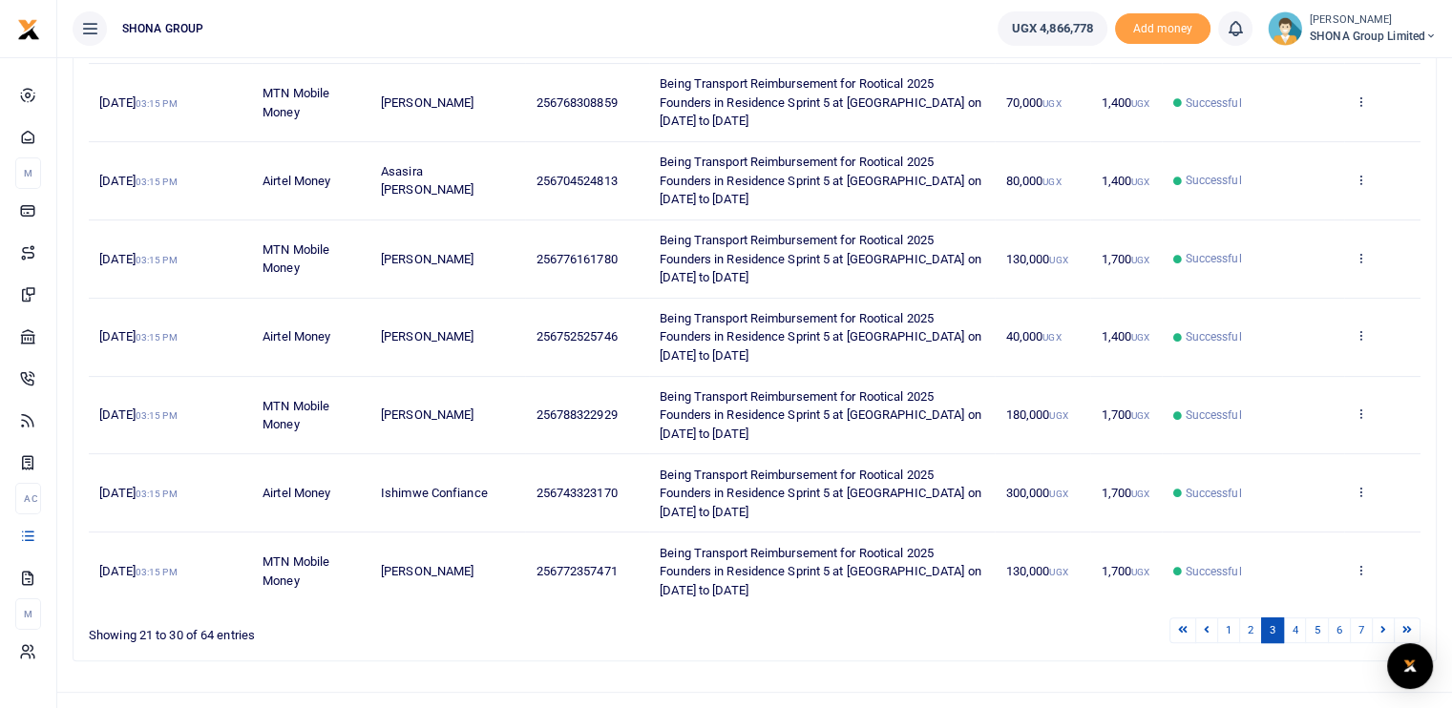
scroll to position [557, 0]
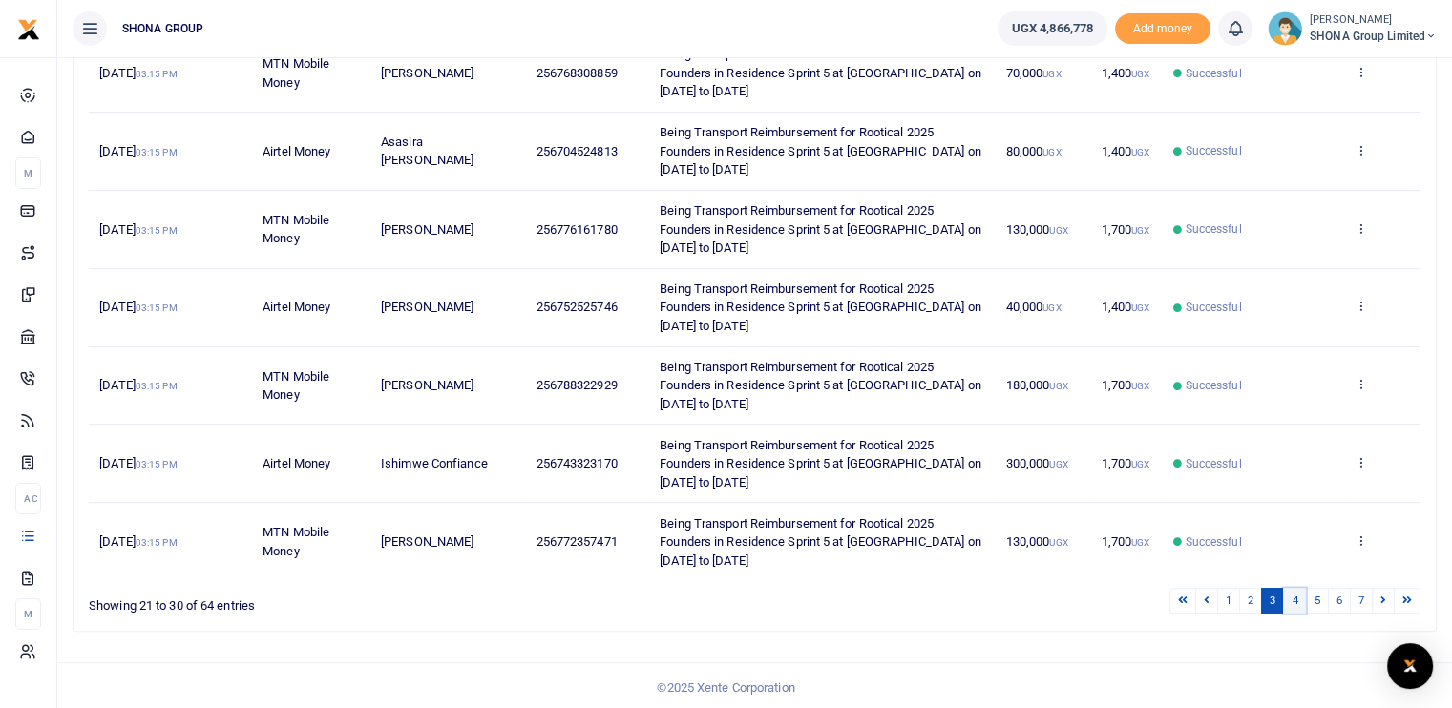
click at [1298, 591] on link "4" at bounding box center [1294, 601] width 23 height 26
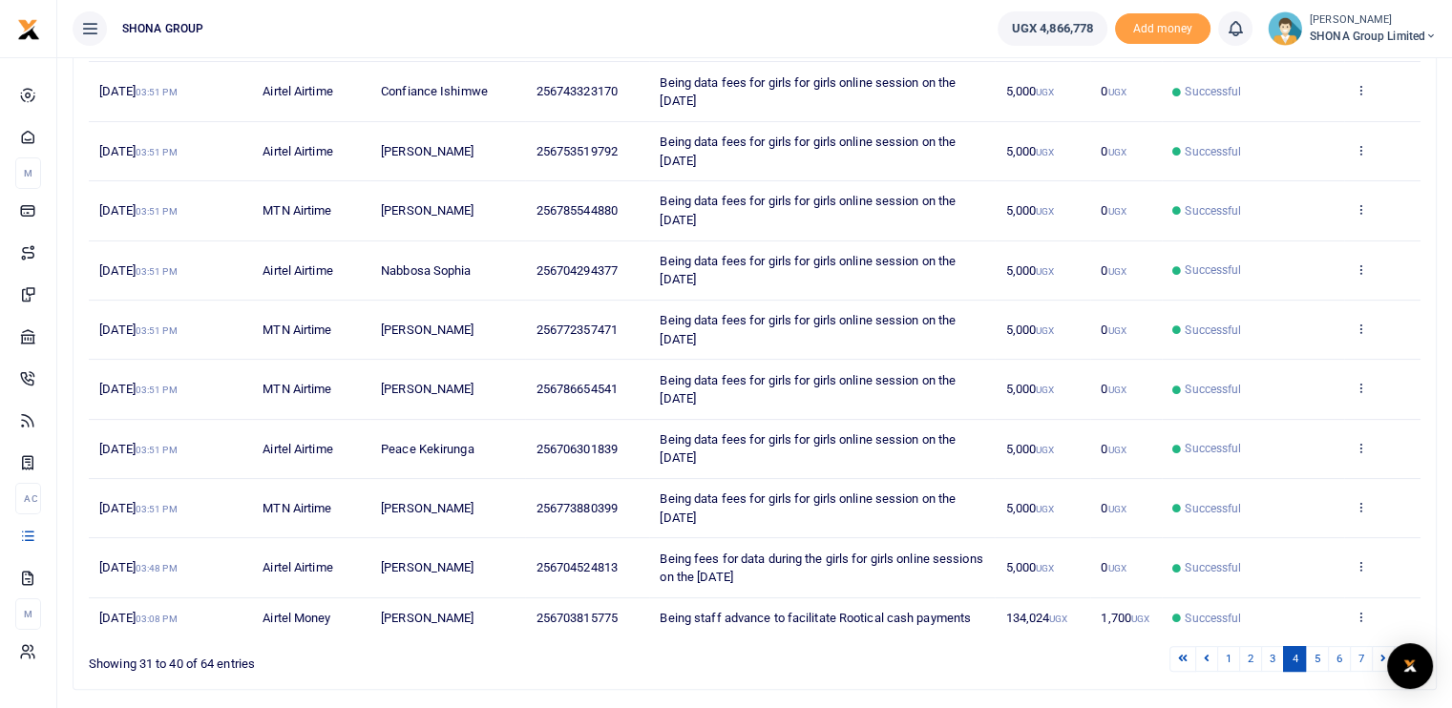
scroll to position [351, 0]
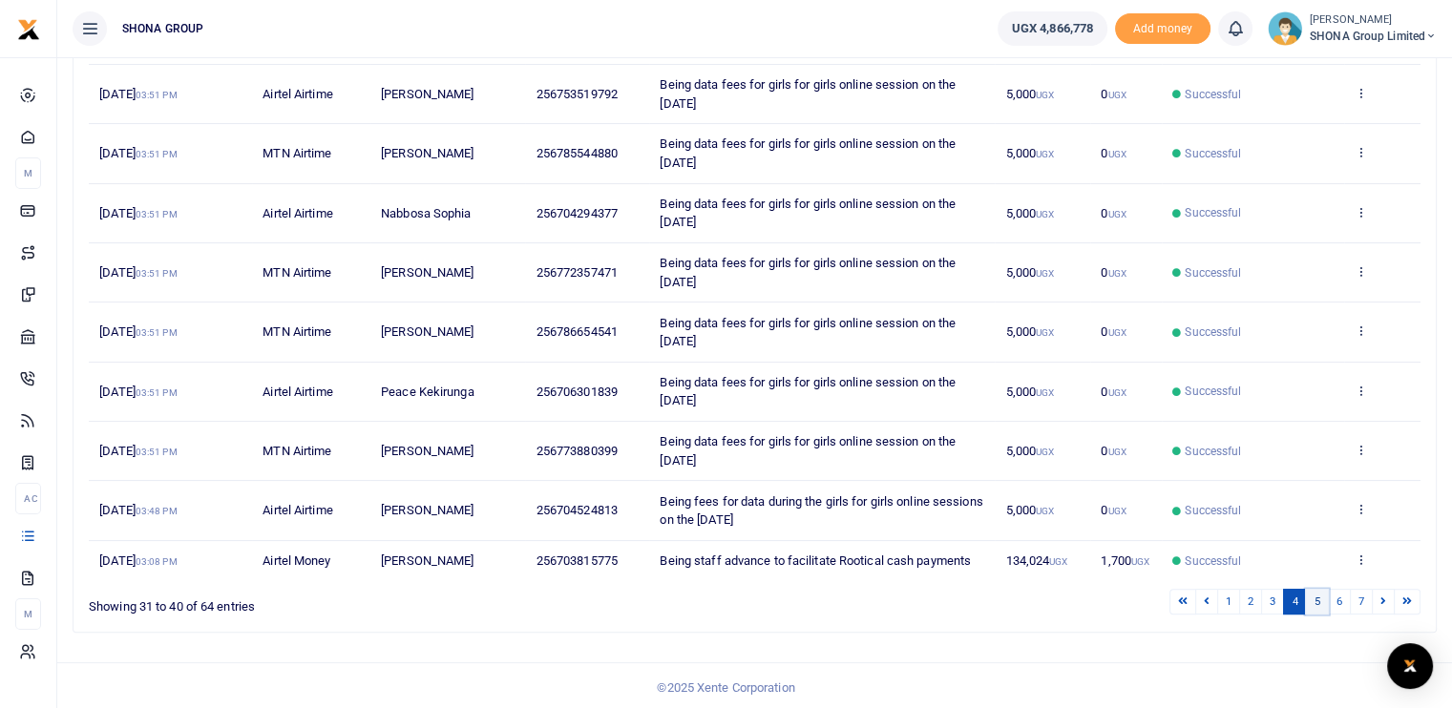
click at [1321, 593] on link "5" at bounding box center [1316, 602] width 23 height 26
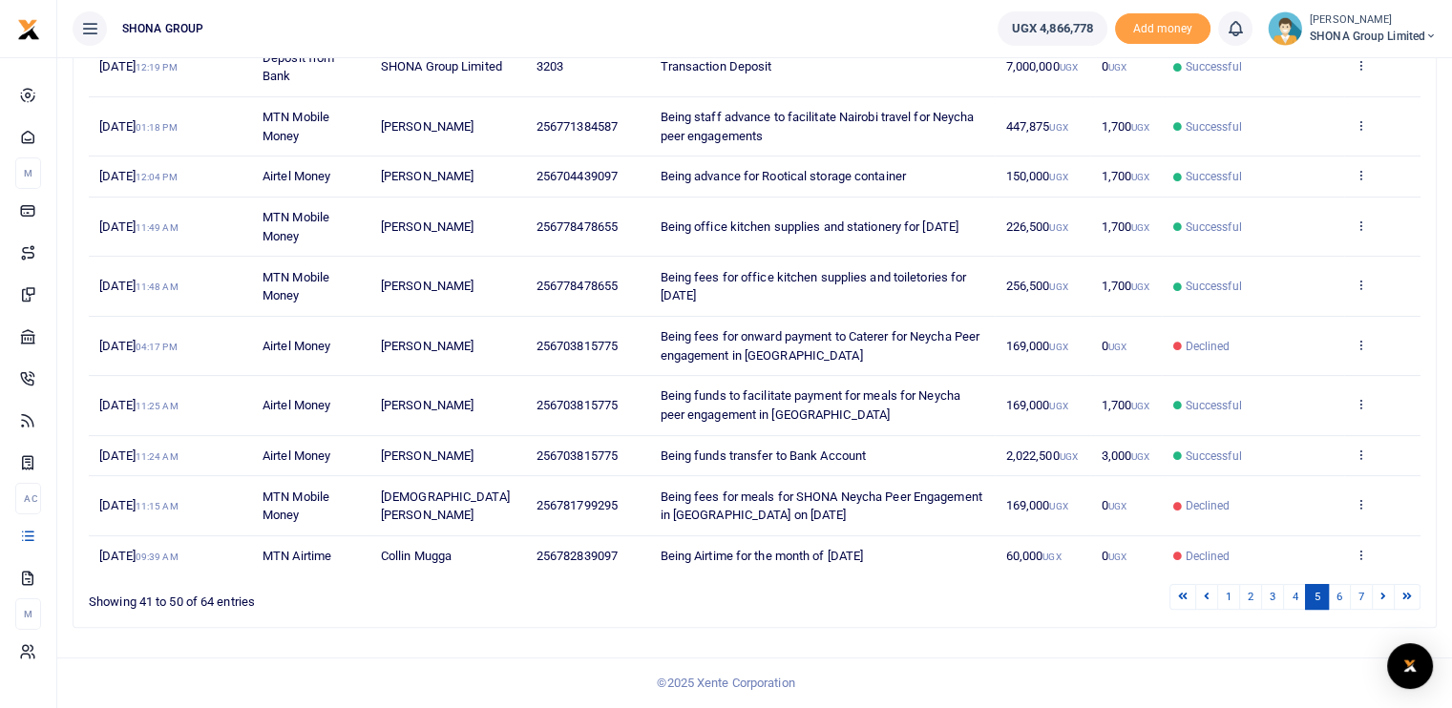
scroll to position [315, 0]
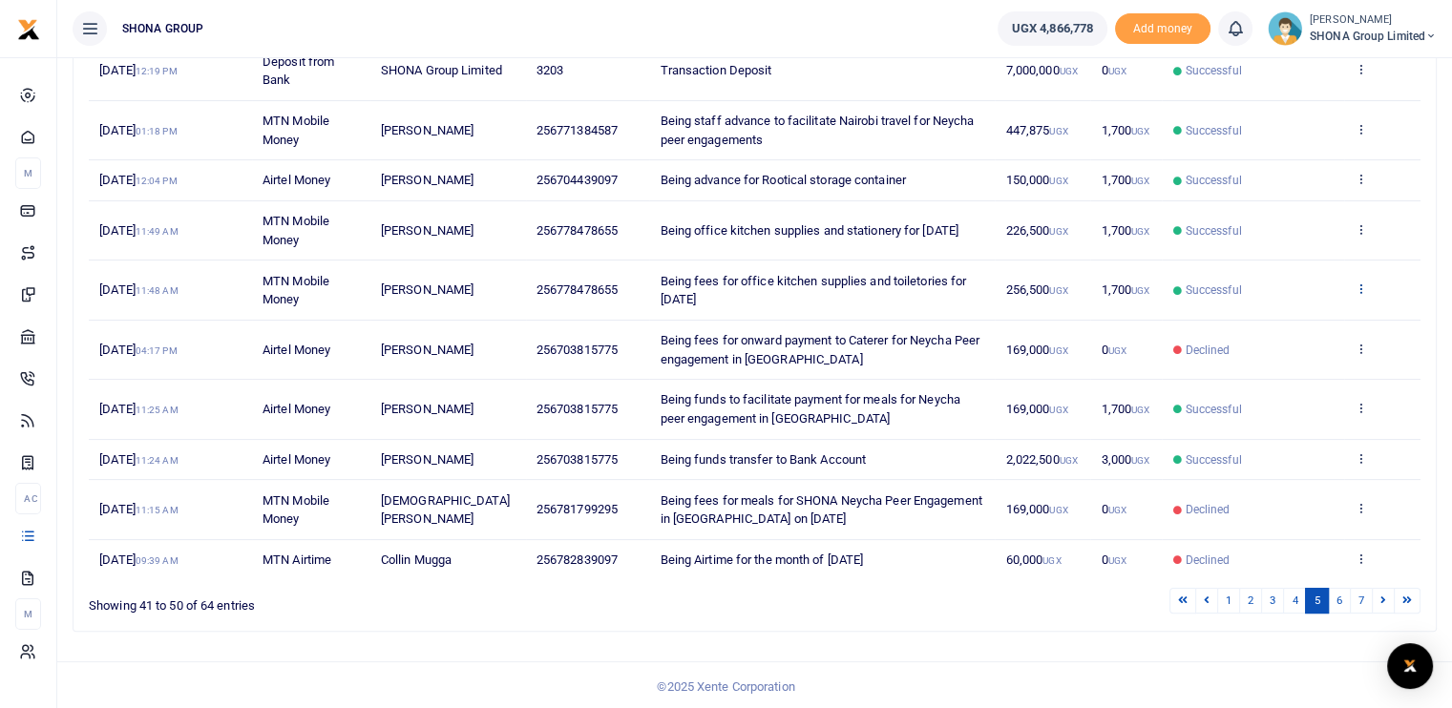
click at [1364, 284] on icon at bounding box center [1361, 288] width 12 height 13
click at [1293, 320] on link "View details" at bounding box center [1291, 320] width 151 height 27
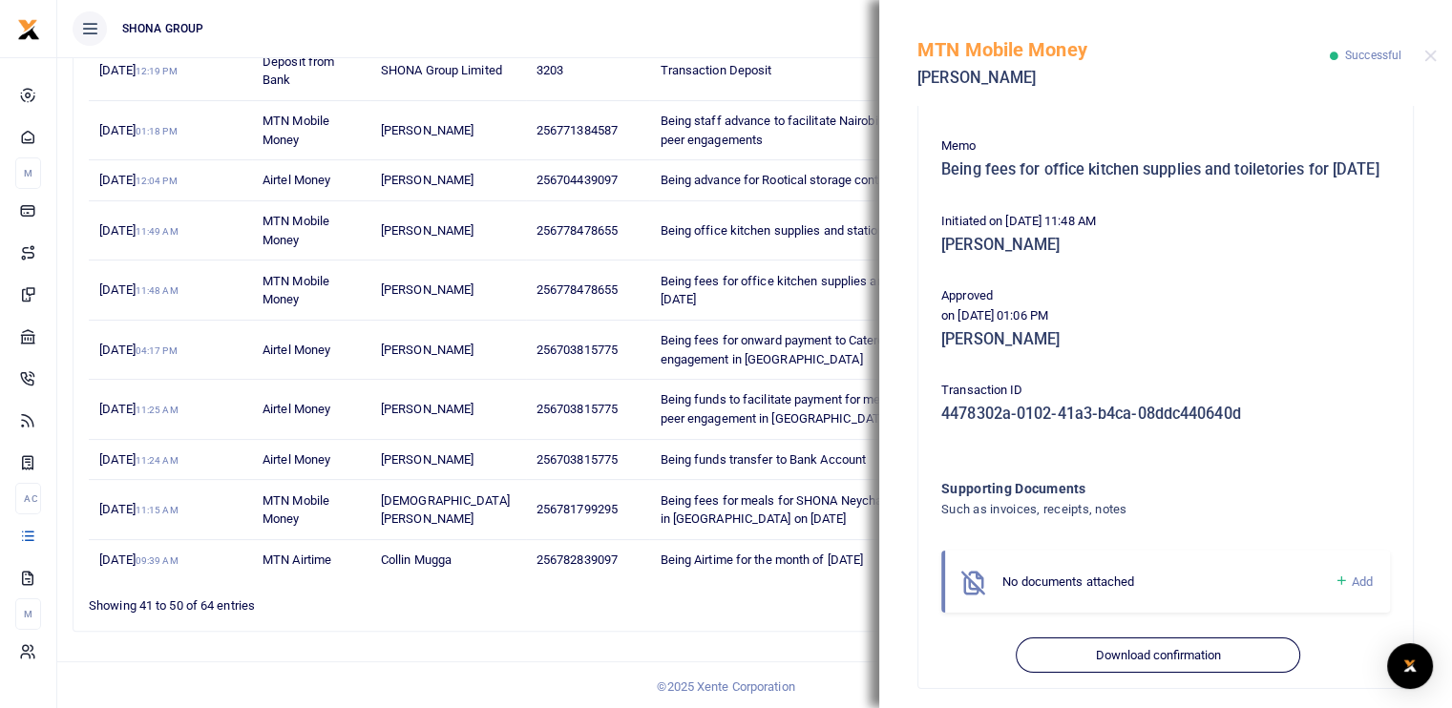
scroll to position [325, 0]
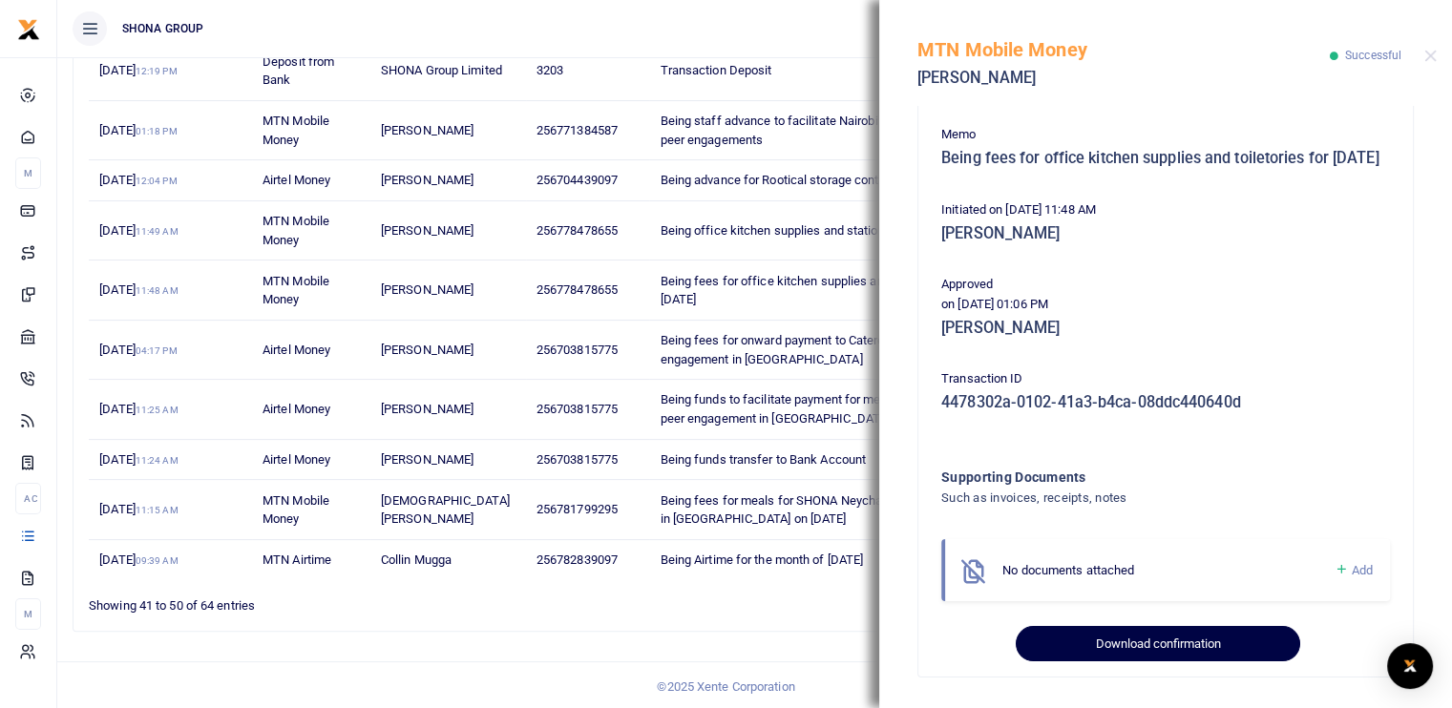
click at [1124, 639] on button "Download confirmation" at bounding box center [1158, 644] width 284 height 36
click at [1162, 645] on button "Download confirmation" at bounding box center [1158, 644] width 284 height 36
